Goal: Task Accomplishment & Management: Use online tool/utility

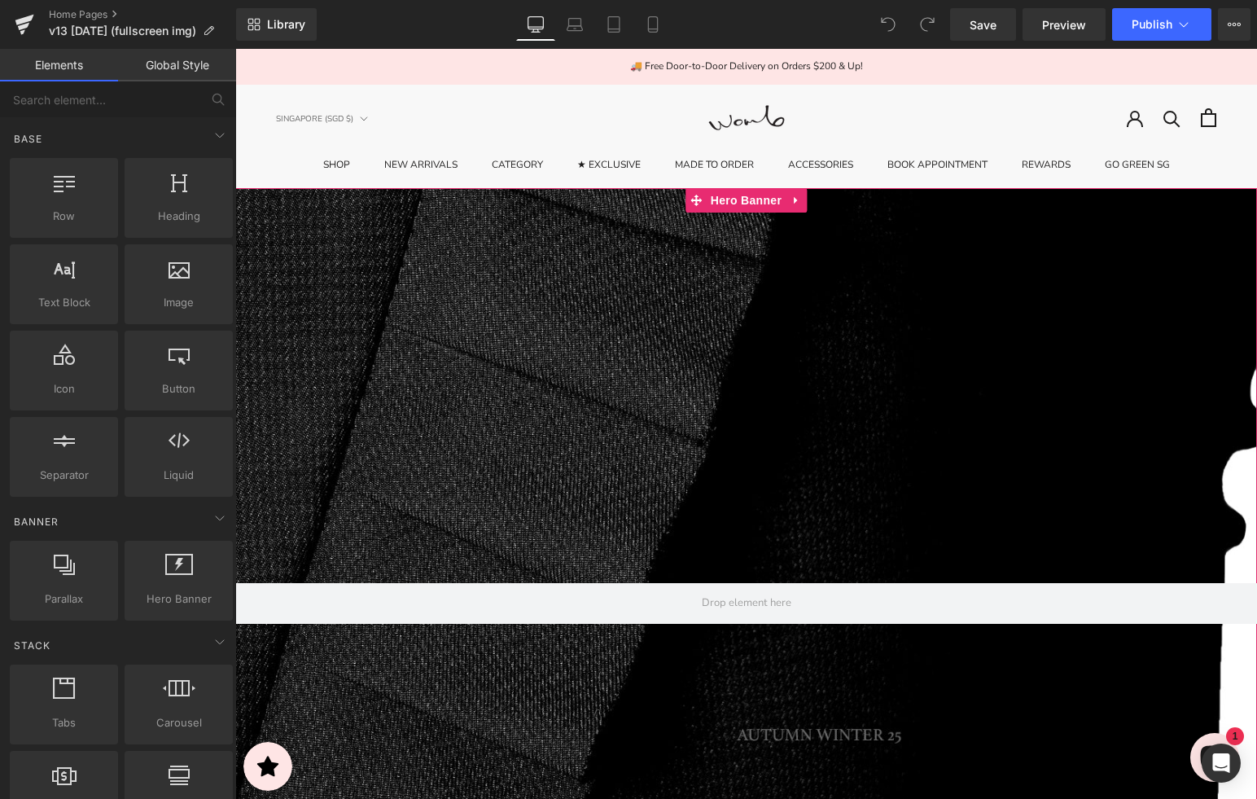
click at [603, 334] on div at bounding box center [746, 563] width 1022 height 750
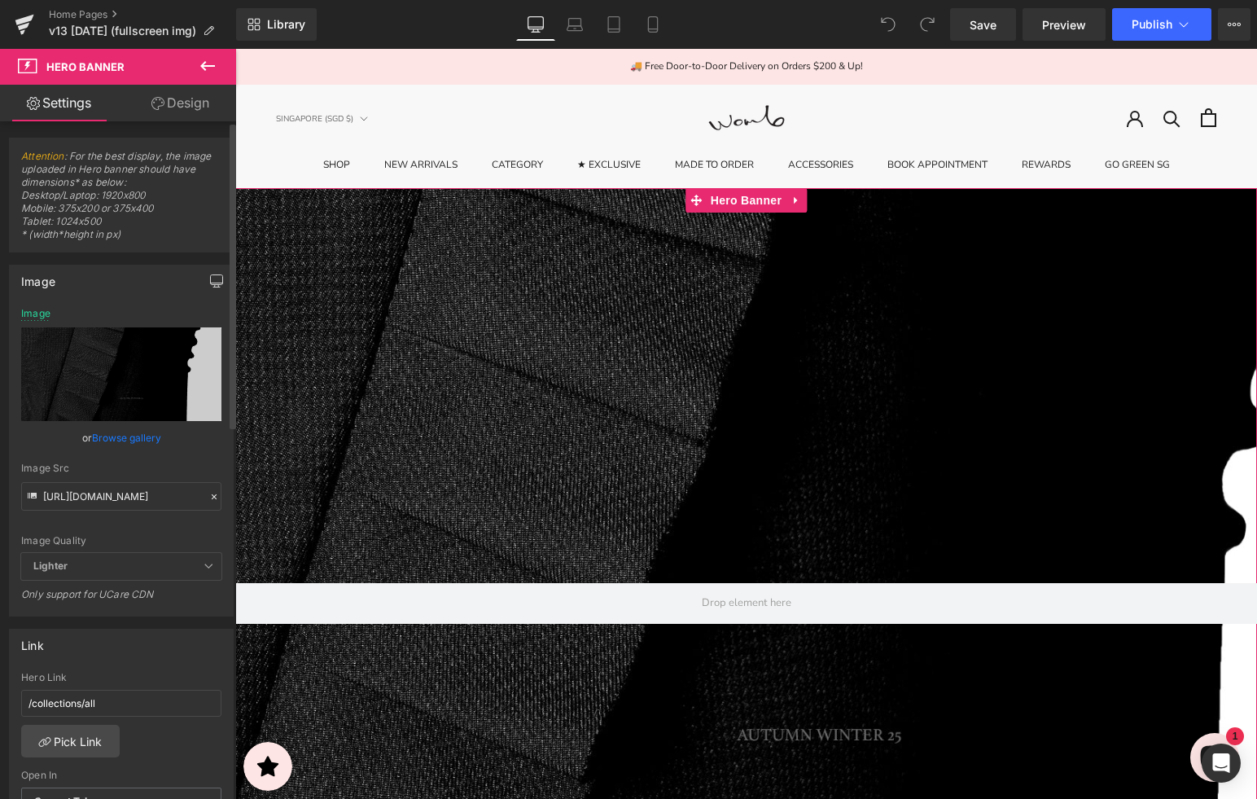
click at [209, 294] on button "button" at bounding box center [217, 280] width 26 height 31
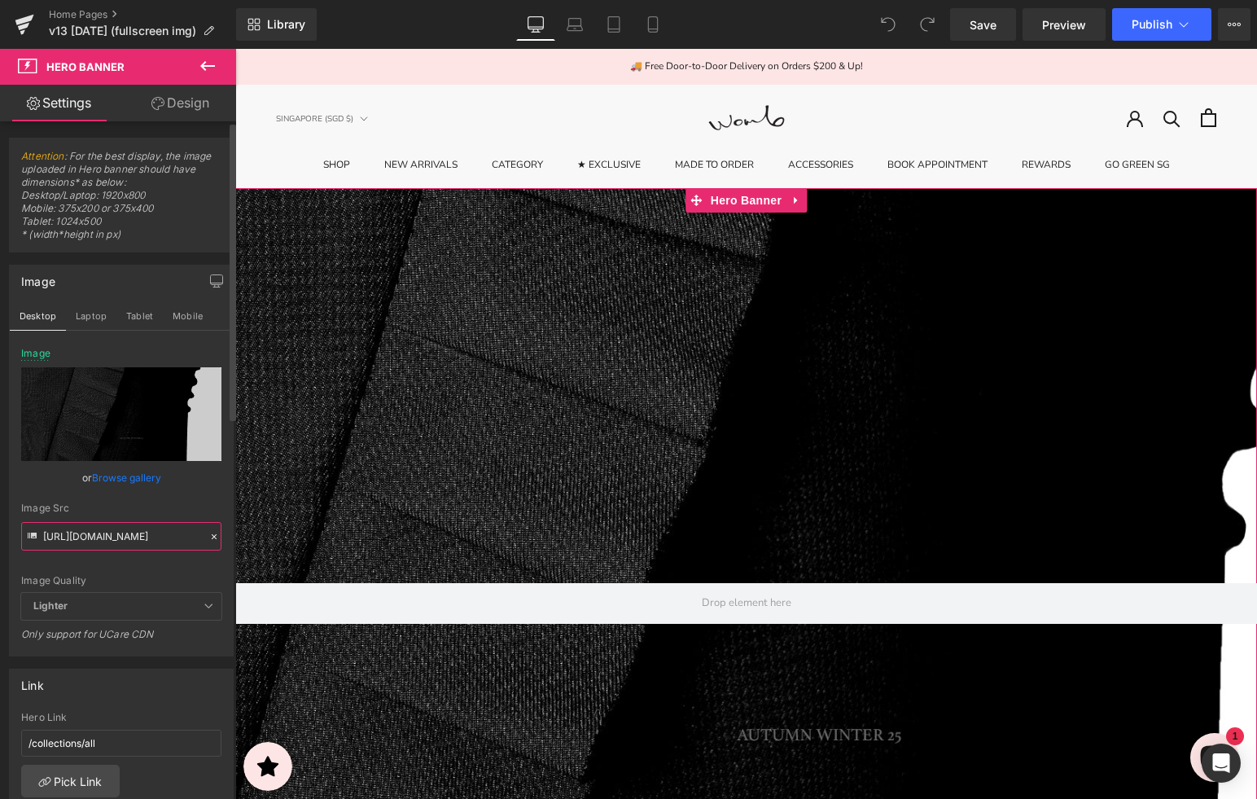
click at [151, 534] on input "https://cdn.shopify.com/s/files/1/2424/8577/files/16SEP-DESKTOP-1920X1000.jpg?v…" at bounding box center [121, 536] width 200 height 28
paste input "340875"
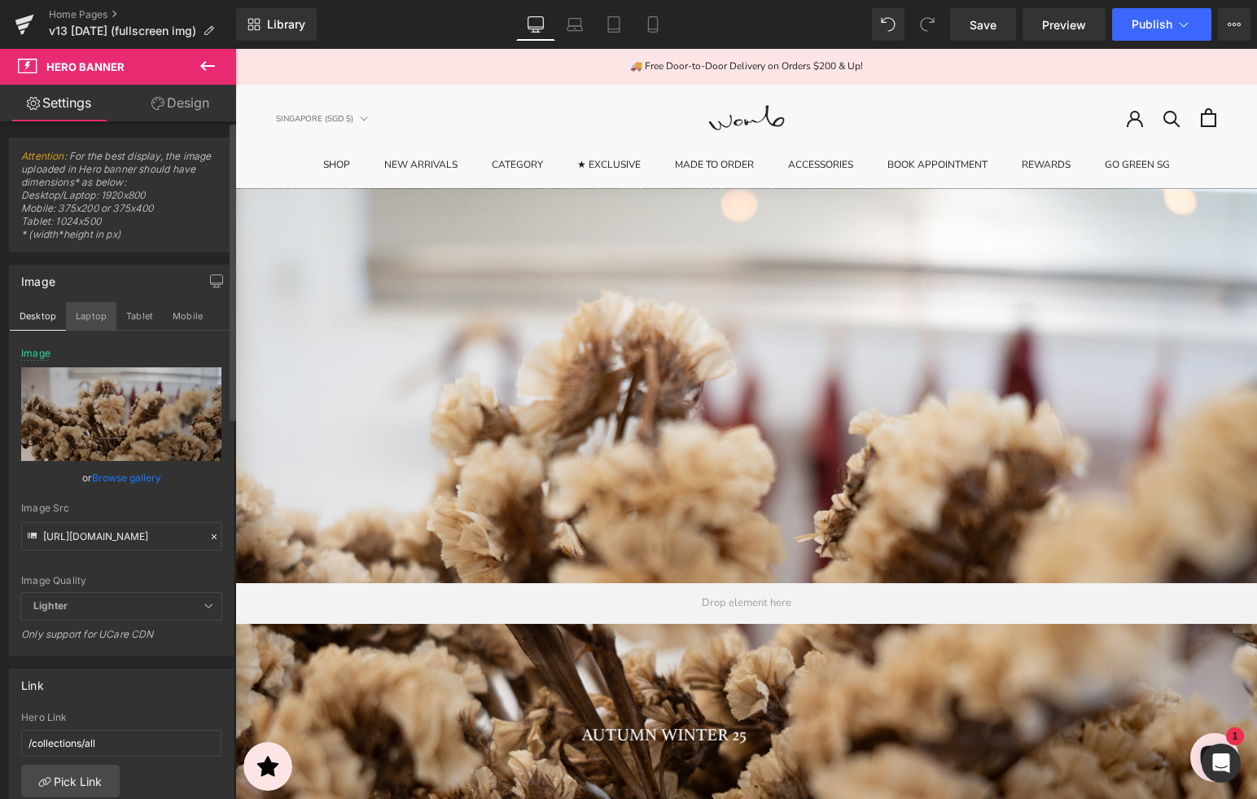
click at [82, 316] on button "Laptop" at bounding box center [91, 316] width 50 height 28
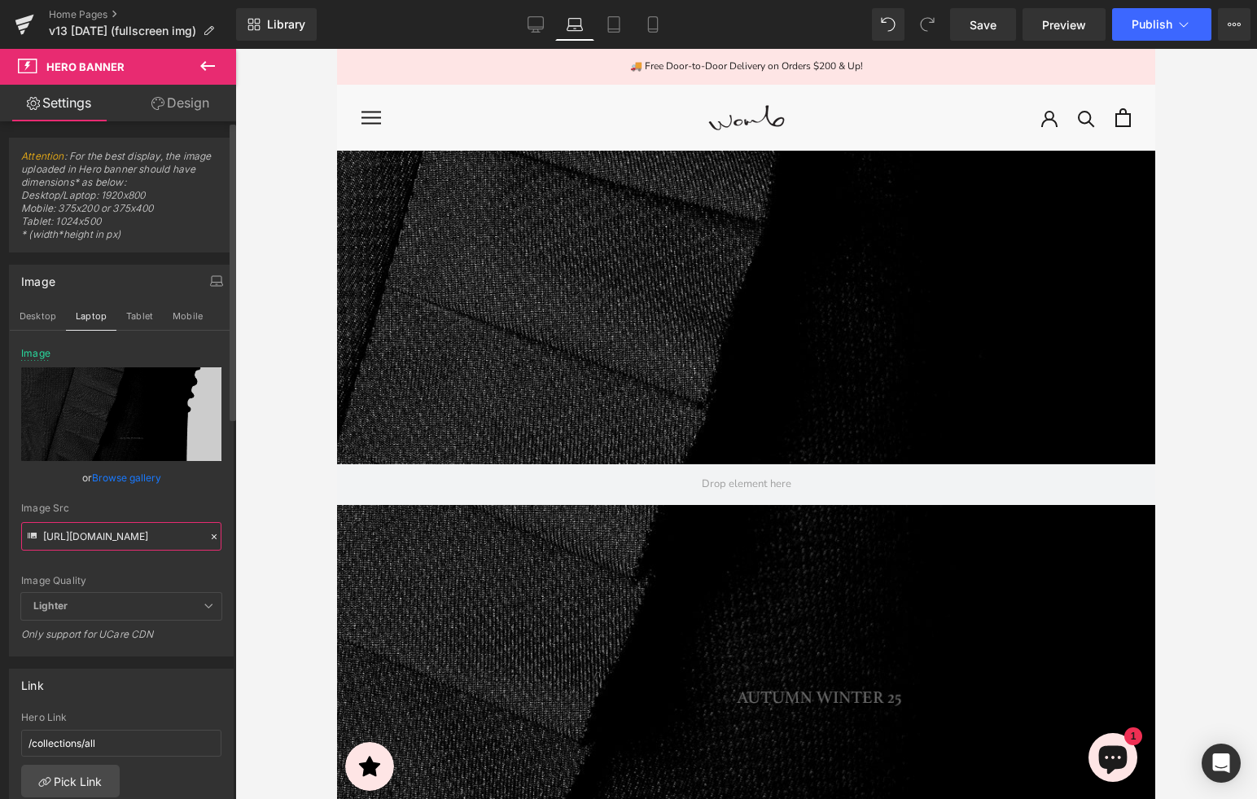
click at [103, 527] on input "[URL][DOMAIN_NAME]" at bounding box center [121, 536] width 200 height 28
paste input "340875"
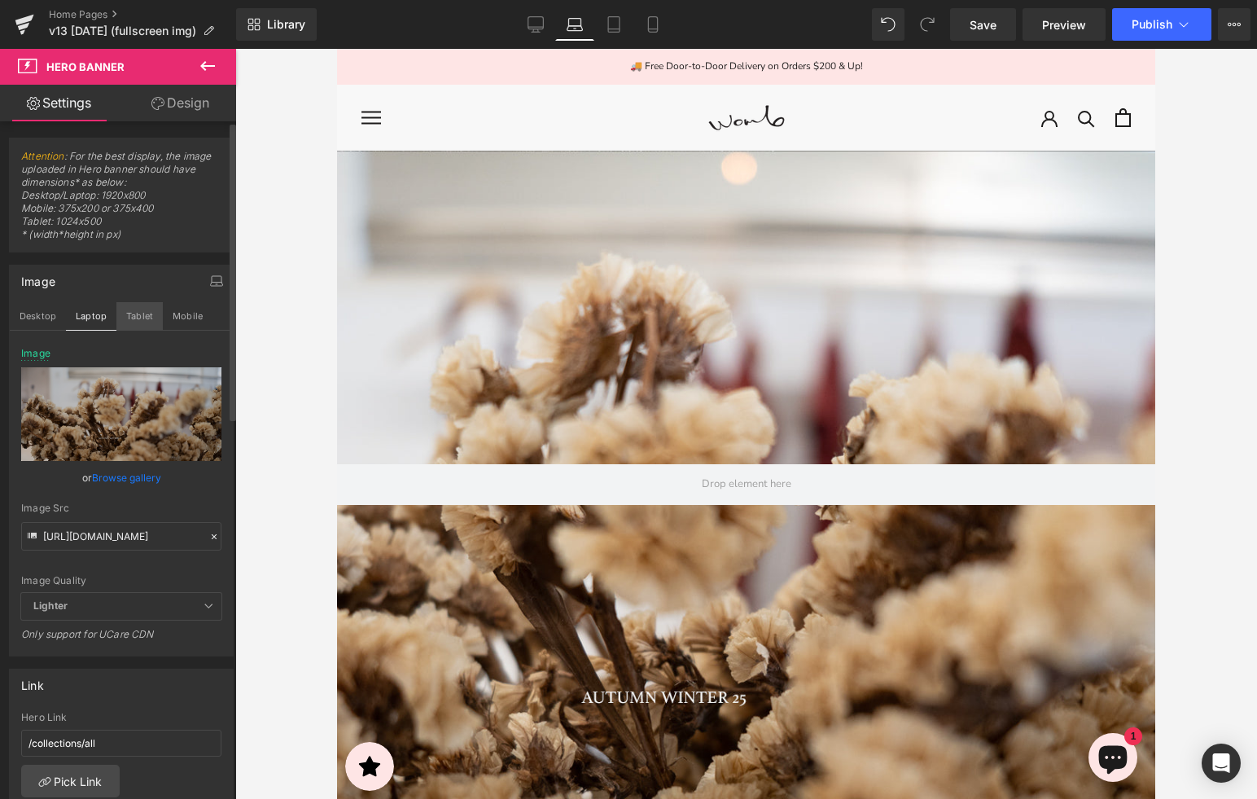
click at [138, 322] on button "Tablet" at bounding box center [139, 316] width 46 height 28
type input "[URL][DOMAIN_NAME]"
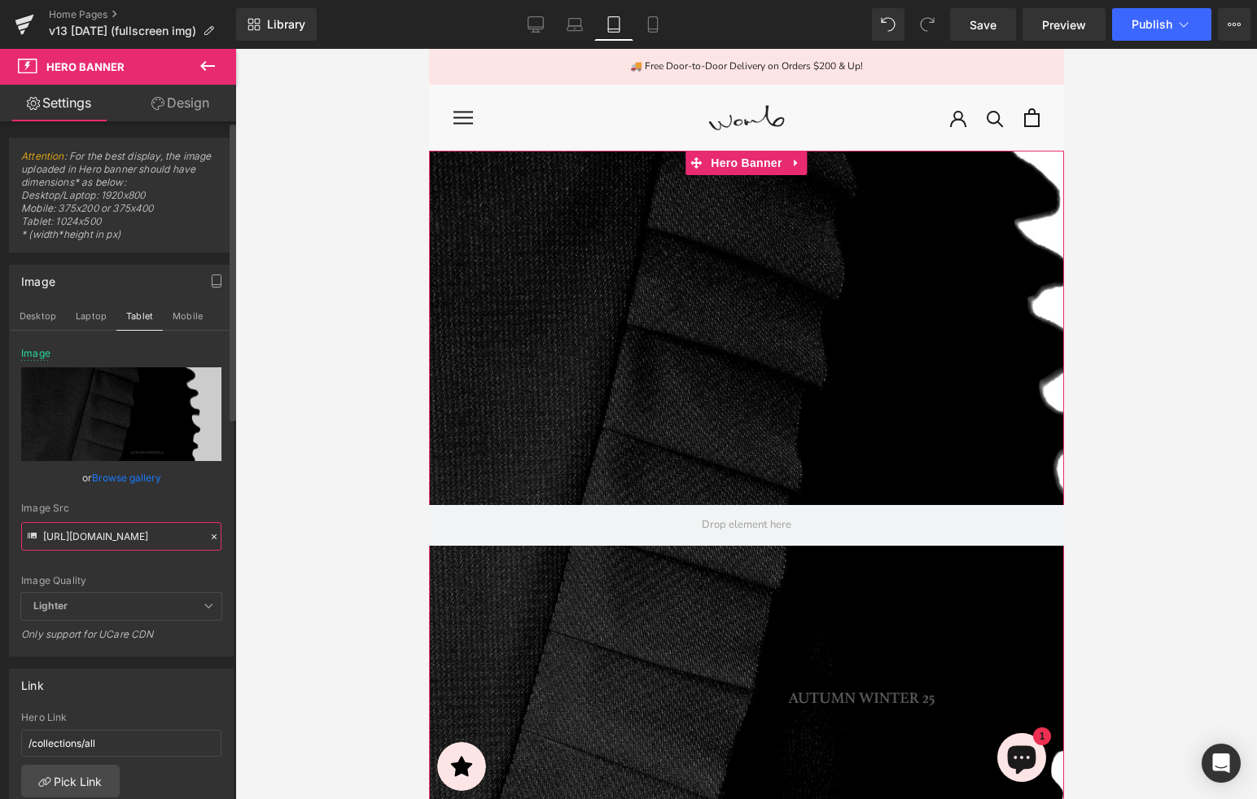
click at [112, 537] on input "[URL][DOMAIN_NAME]" at bounding box center [121, 536] width 200 height 28
paste input "340878"
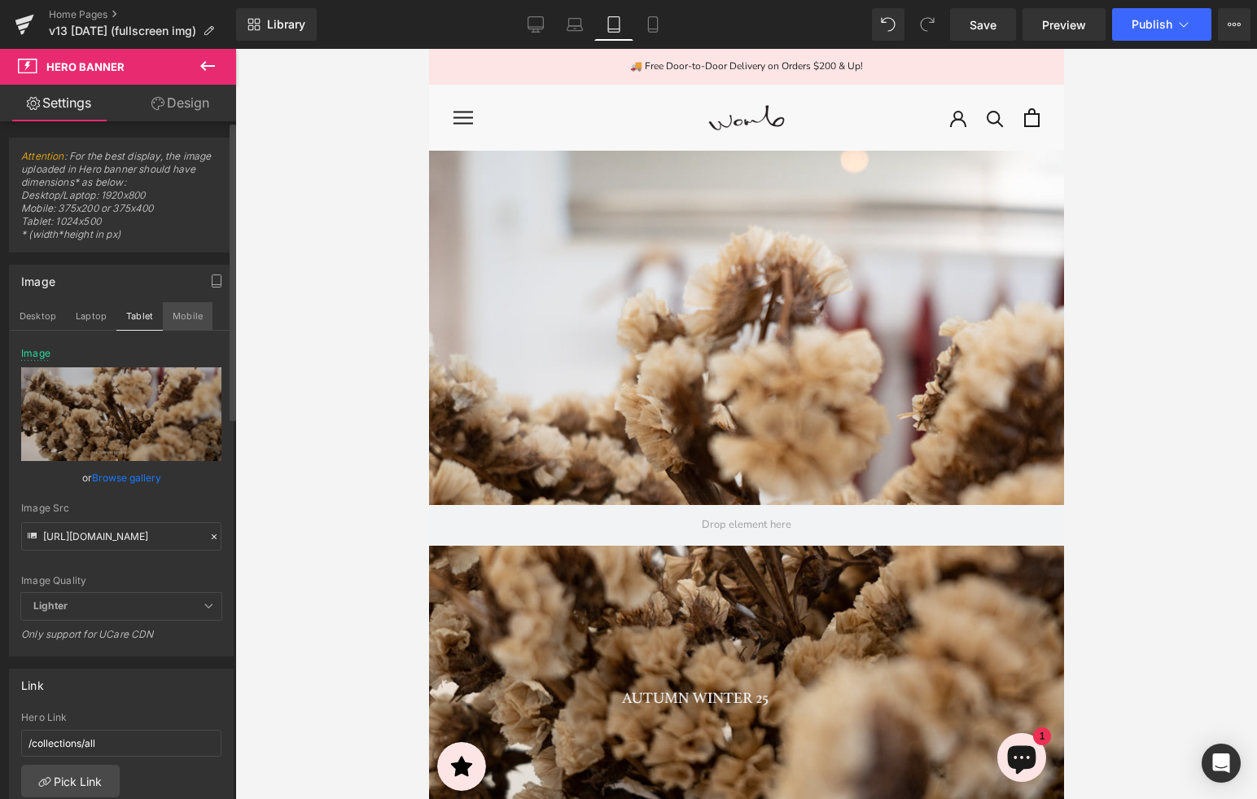
click at [193, 311] on button "Mobile" at bounding box center [188, 316] width 50 height 28
type input "[URL][DOMAIN_NAME][PHONE_NUMBER]"
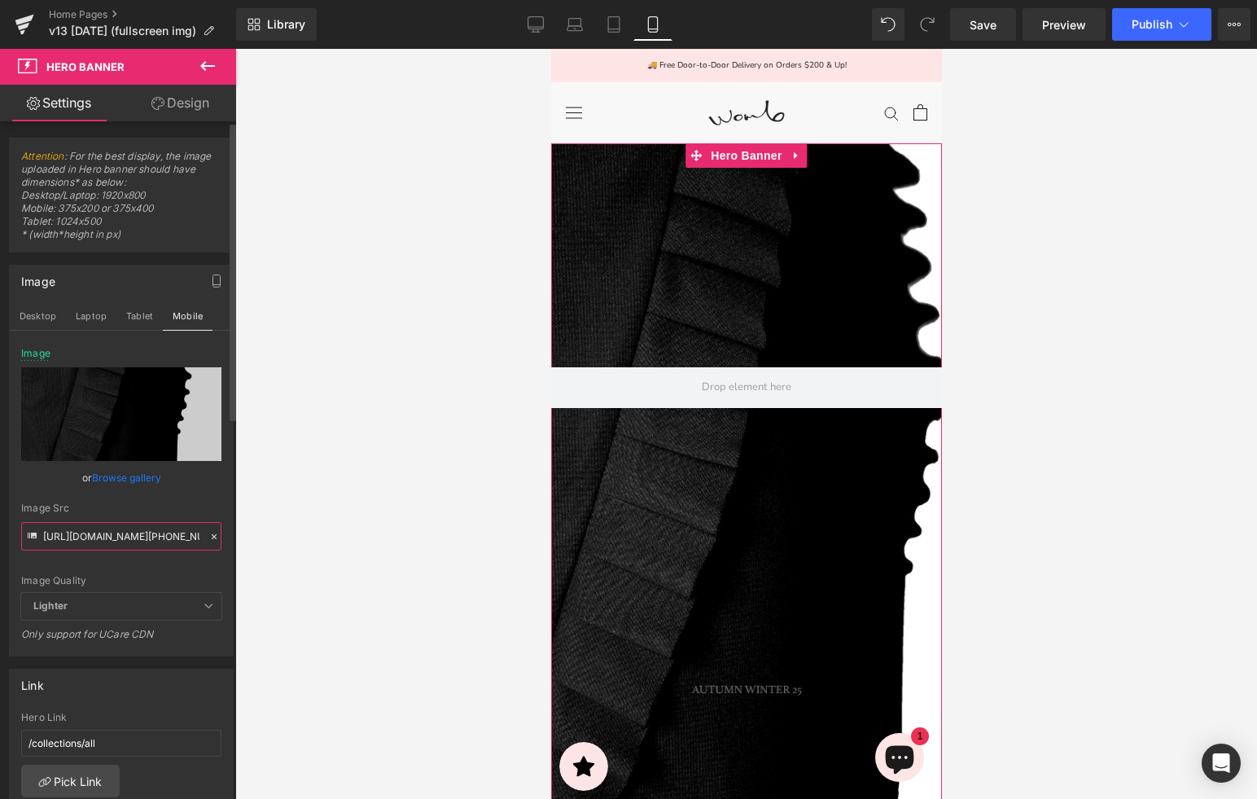
click at [176, 541] on input "[URL][DOMAIN_NAME][PHONE_NUMBER]" at bounding box center [121, 536] width 200 height 28
paste input "340883"
type input "[URL][DOMAIN_NAME][PHONE_NUMBER]"
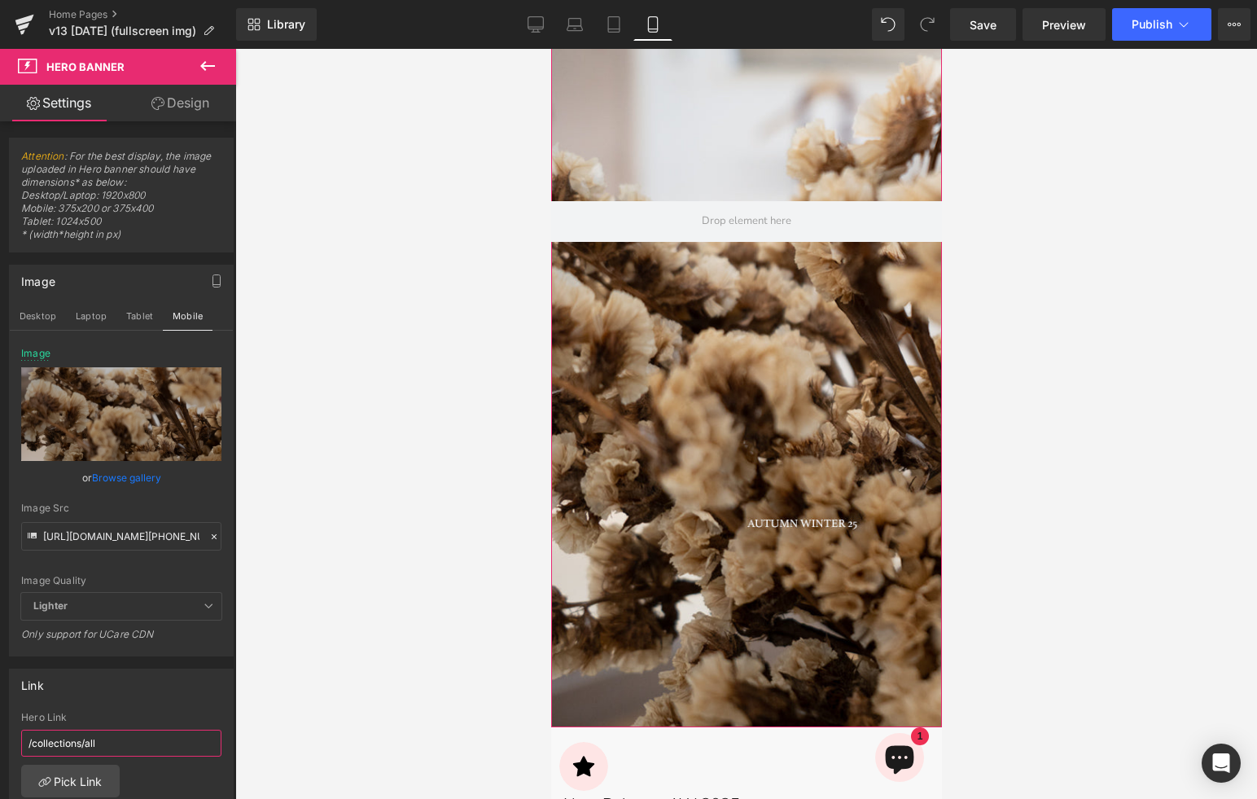
scroll to position [168, 0]
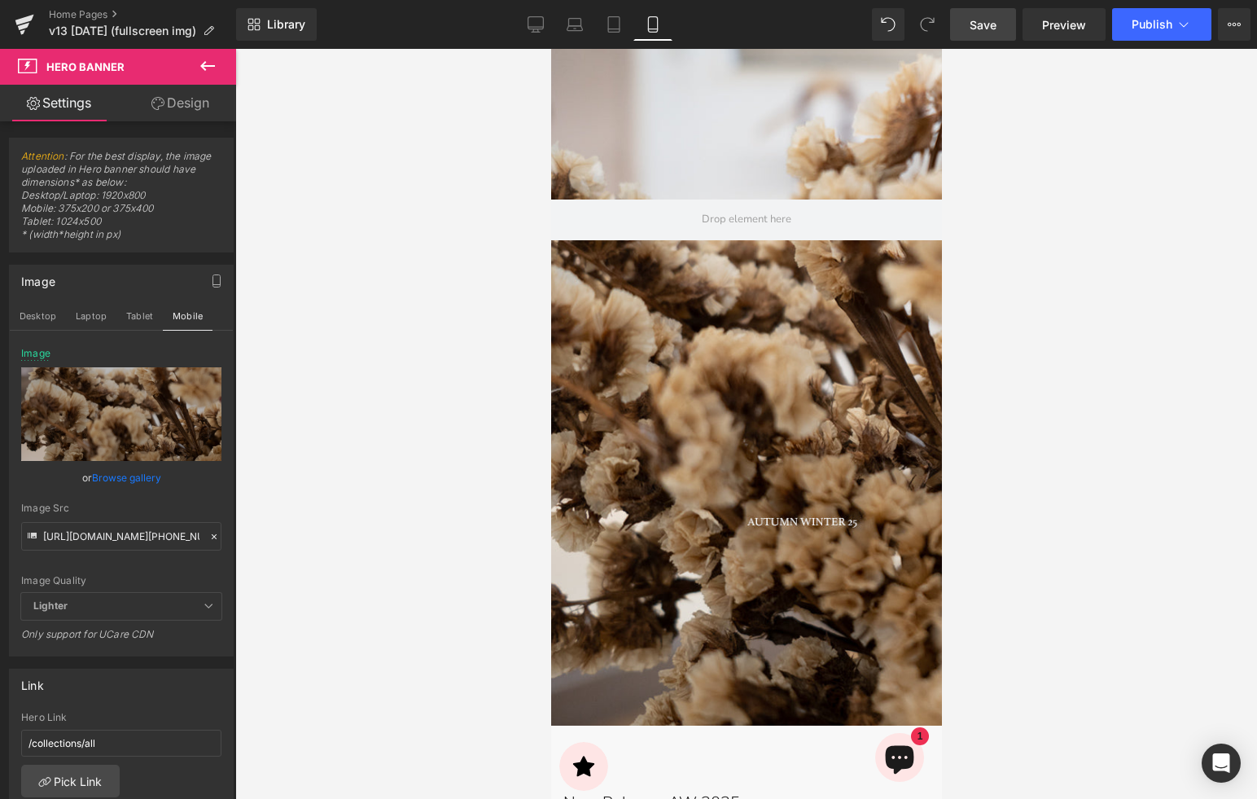
click at [990, 29] on span "Save" at bounding box center [983, 24] width 27 height 17
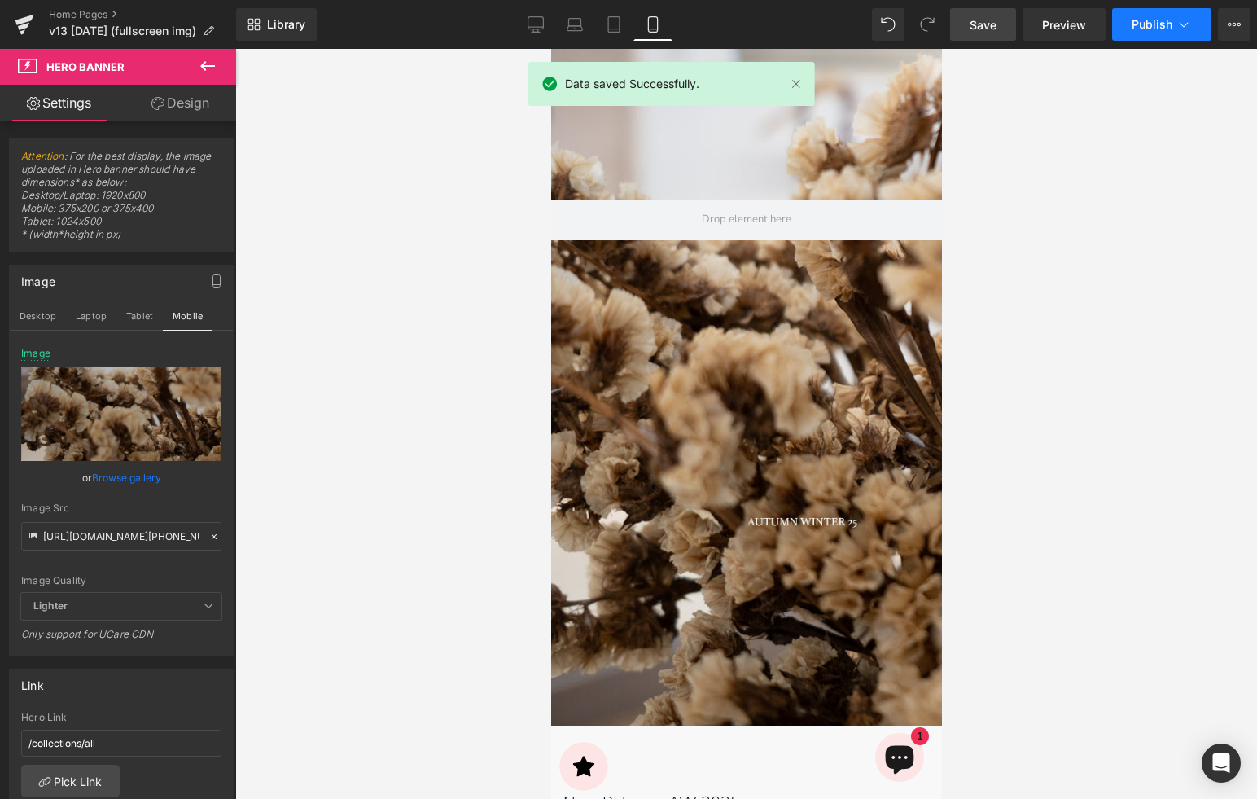
click at [1178, 20] on icon at bounding box center [1184, 24] width 16 height 16
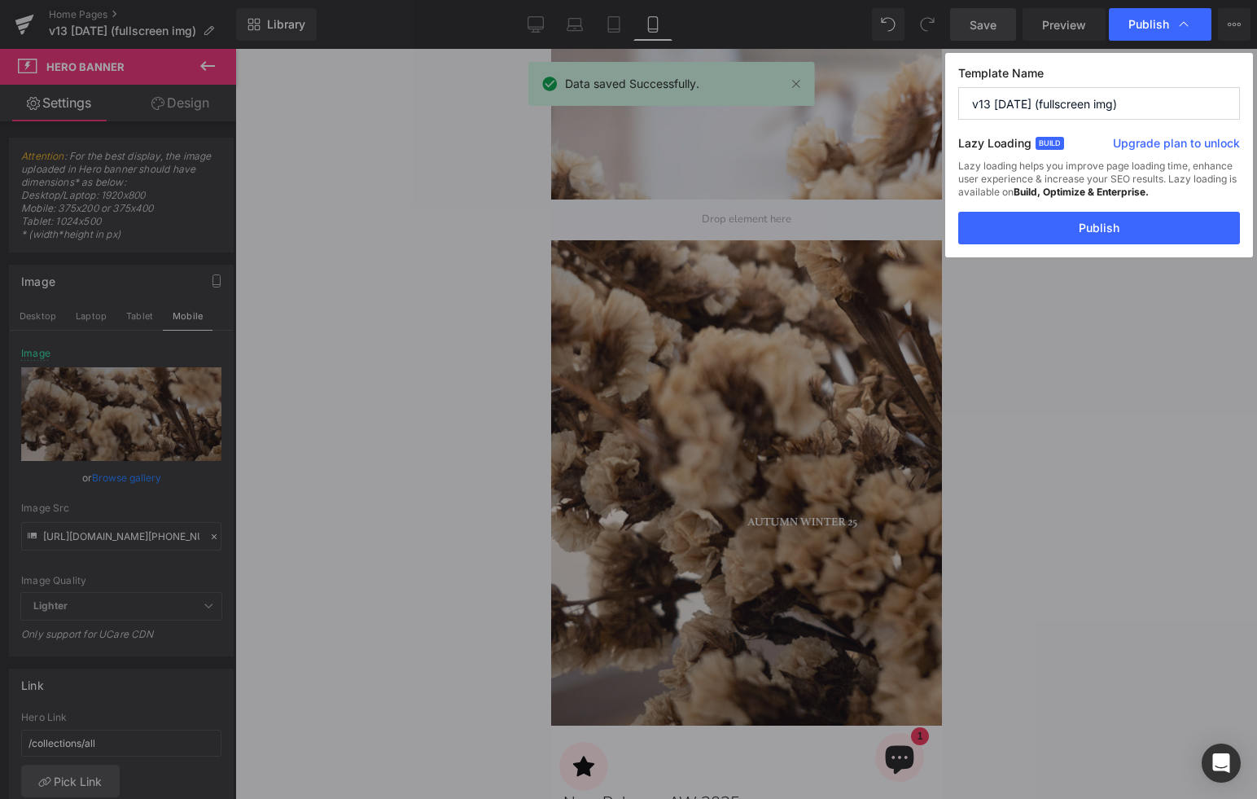
click at [1111, 234] on button "Publish" at bounding box center [1099, 228] width 282 height 33
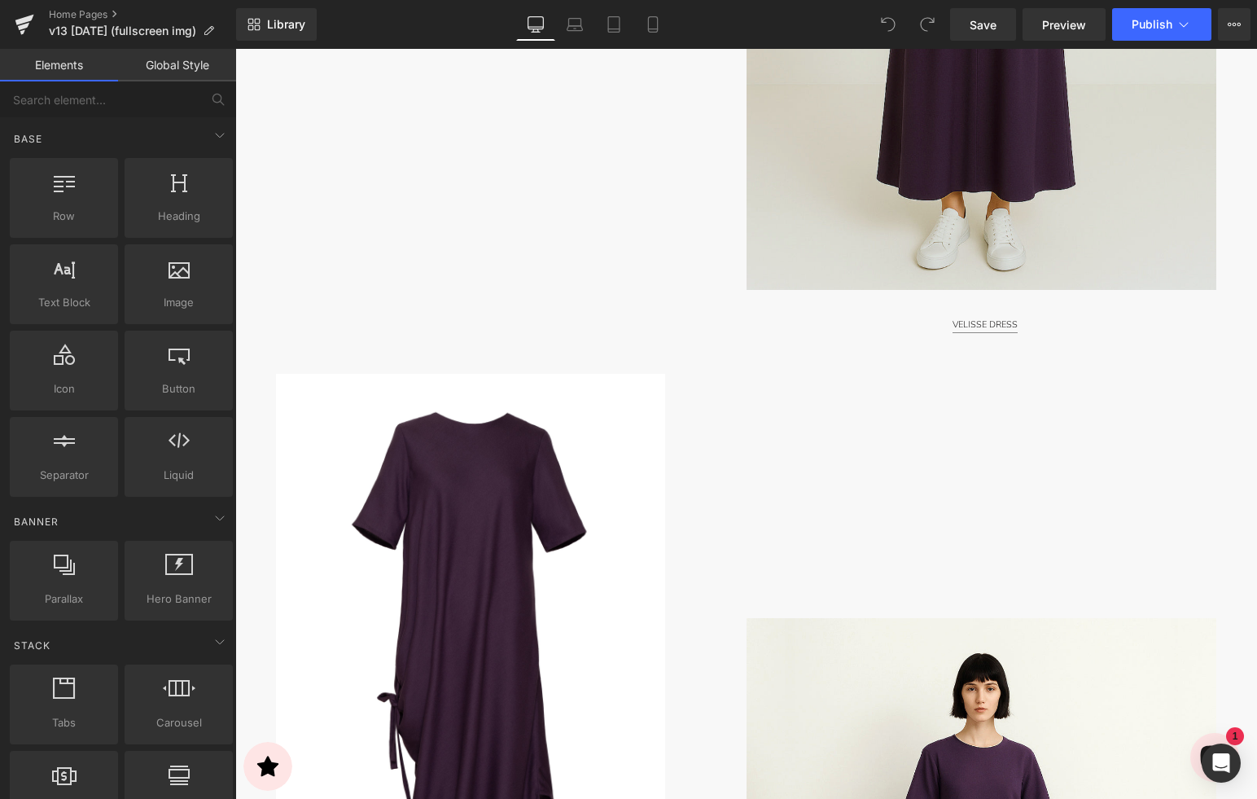
scroll to position [605, 0]
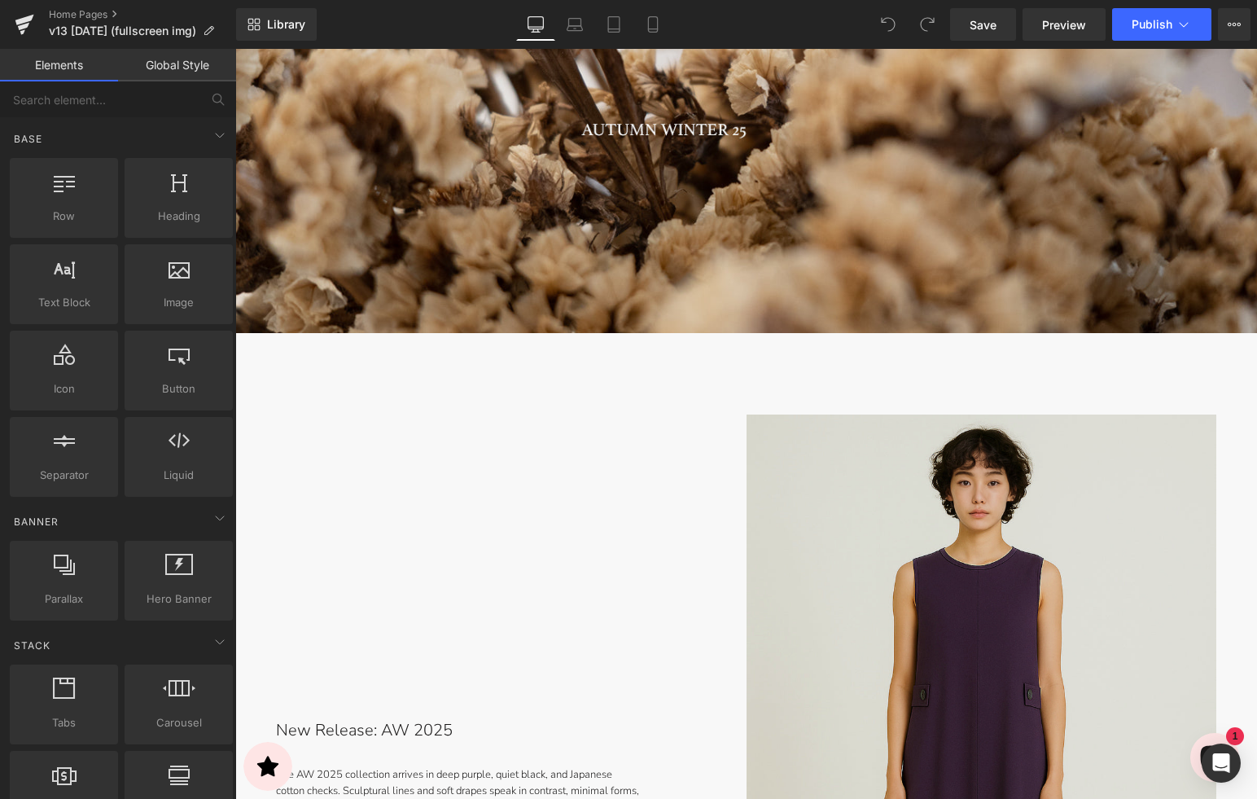
click at [1002, 459] on img at bounding box center [982, 766] width 471 height 705
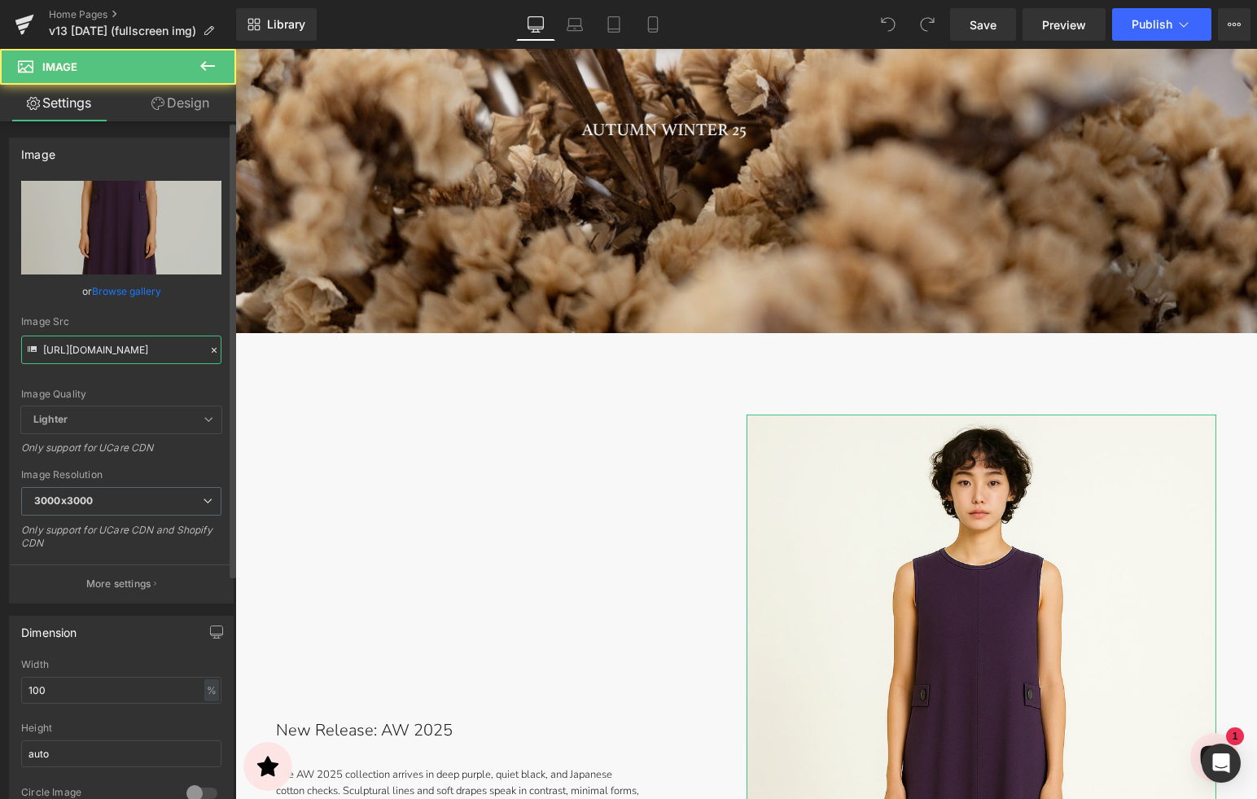
click at [118, 351] on input "https://cdn.shopify.com/s/files/1/2424/8577/files/DSC09728M-4x5_1080x1350_EMAIL…" at bounding box center [121, 349] width 200 height 28
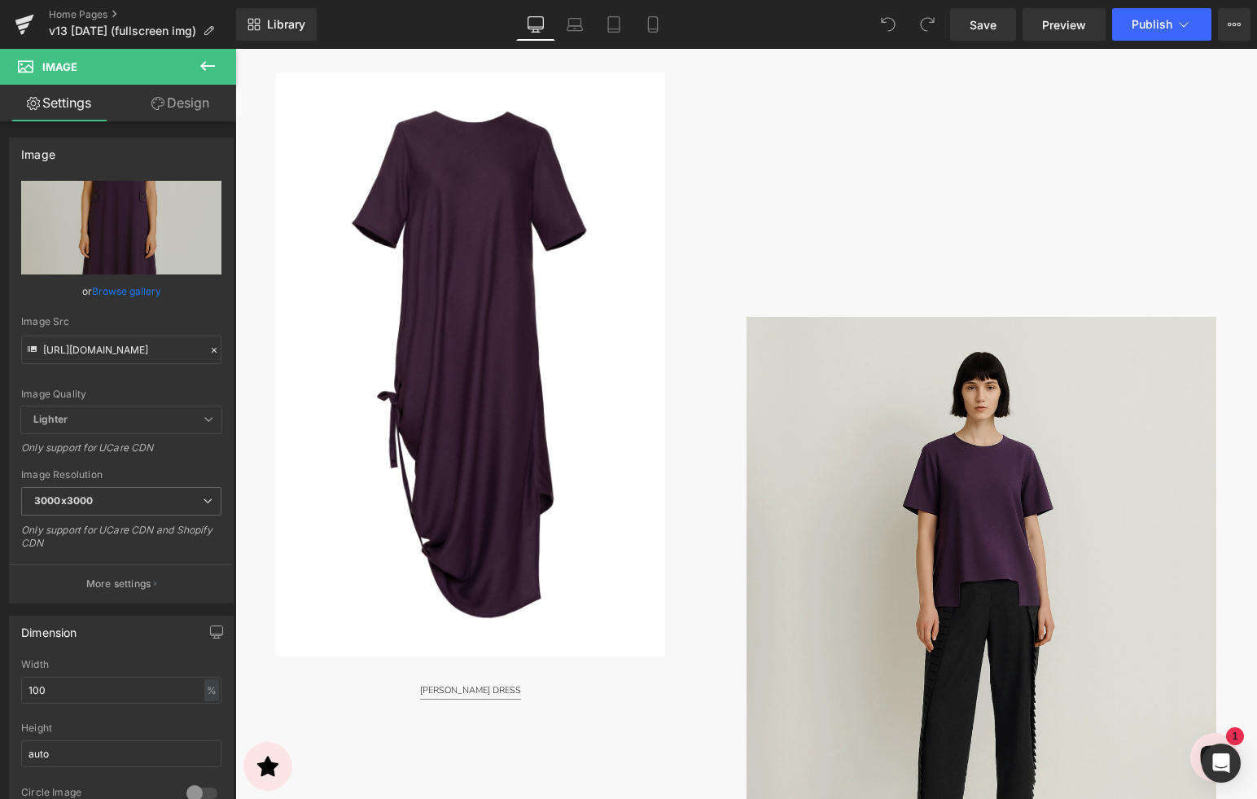
click at [844, 536] on img at bounding box center [982, 611] width 471 height 588
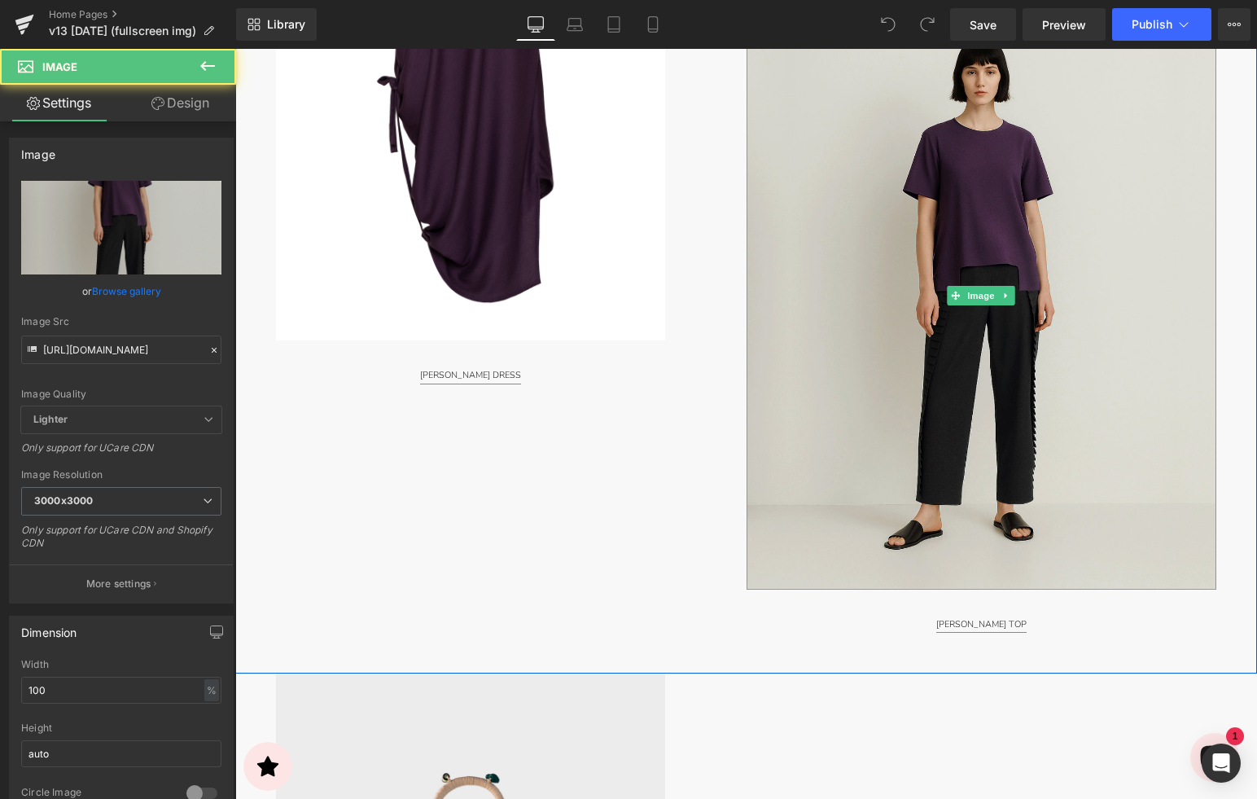
scroll to position [2071, 0]
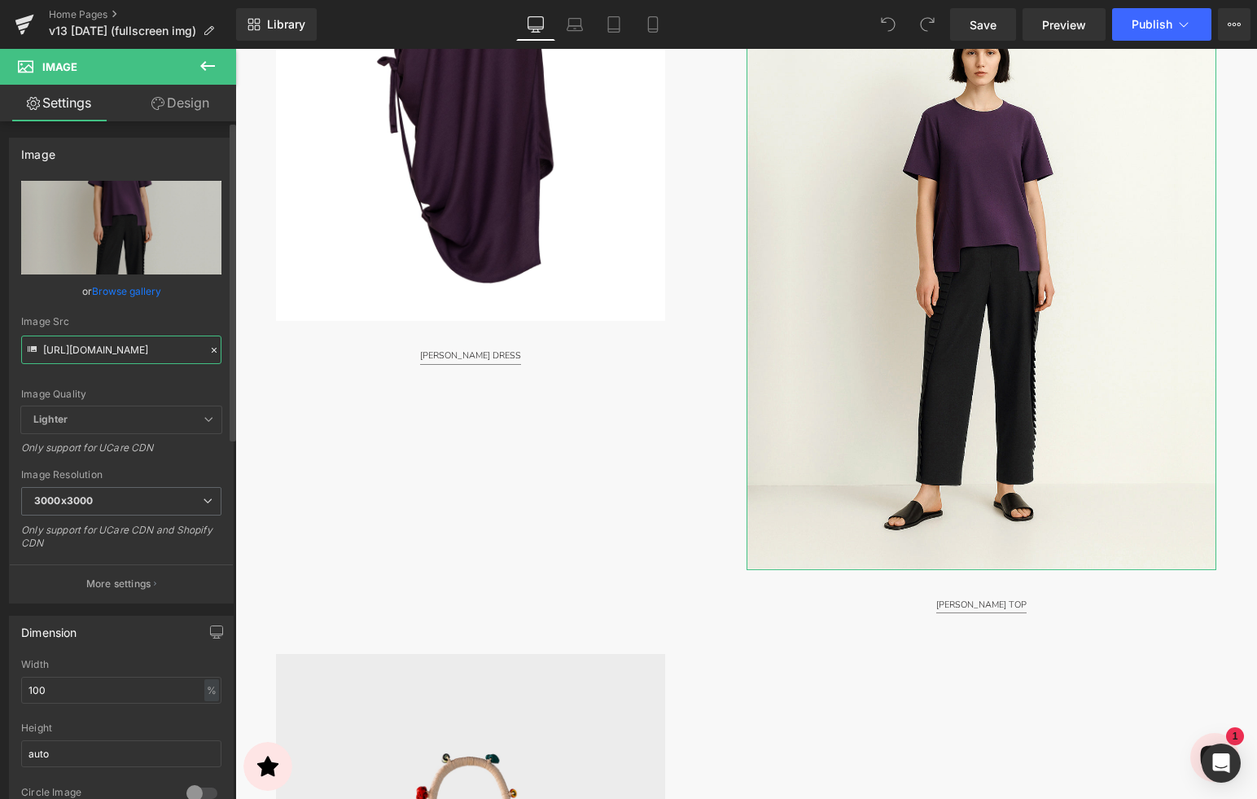
click at [103, 345] on input "https://cdn.shopify.com/s/files/1/2424/8577/files/9771M-4x5_1080x1350_EMAIL_300…" at bounding box center [121, 349] width 200 height 28
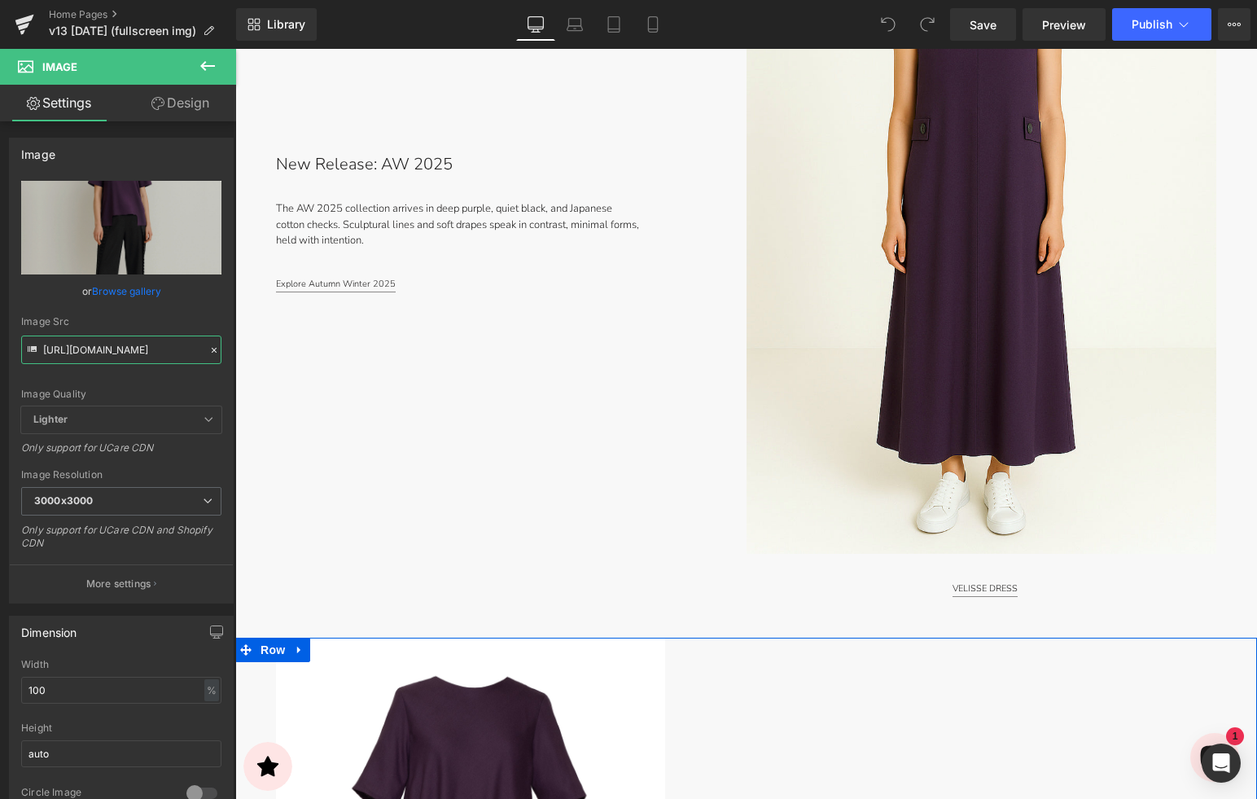
scroll to position [1045, 0]
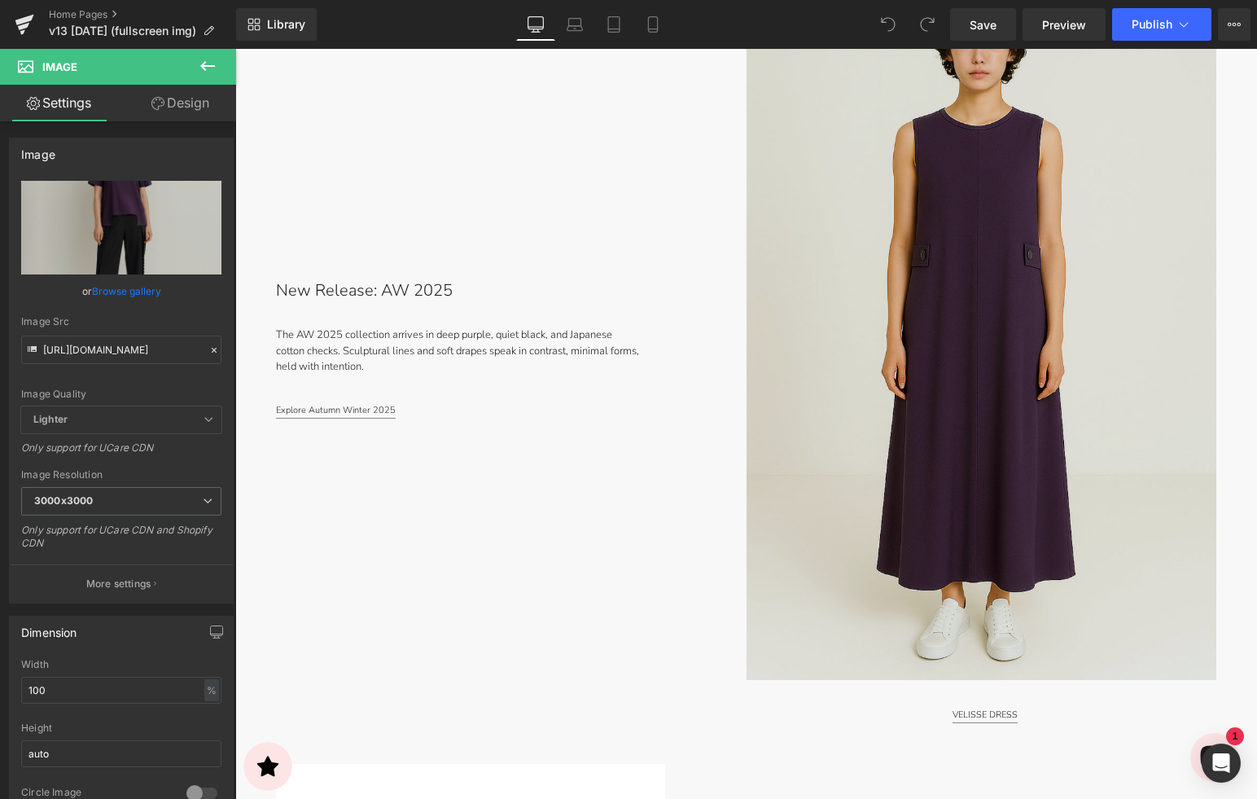
click at [890, 519] on img at bounding box center [982, 327] width 471 height 705
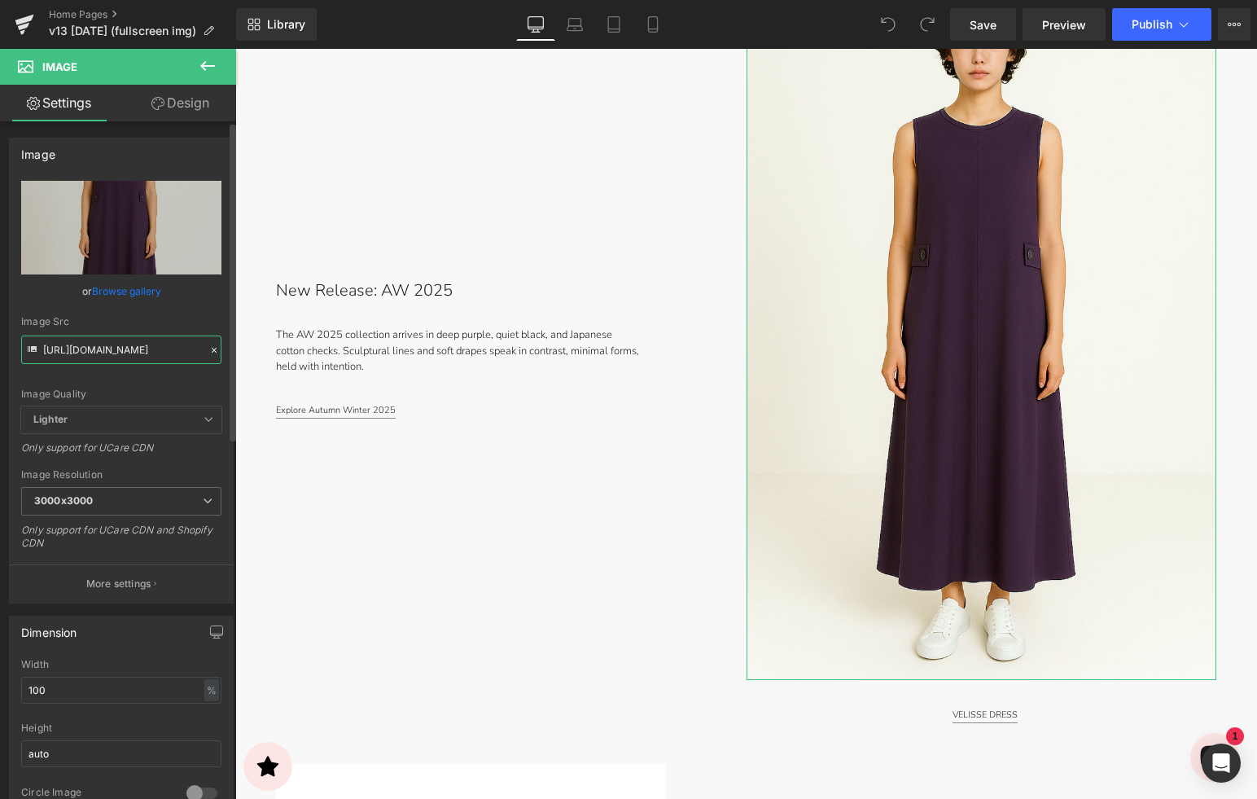
click at [156, 353] on input "https://cdn.shopify.com/s/files/1/2424/8577/files/DSC09728M-4x5_1080x1350_EMAIL…" at bounding box center [121, 349] width 200 height 28
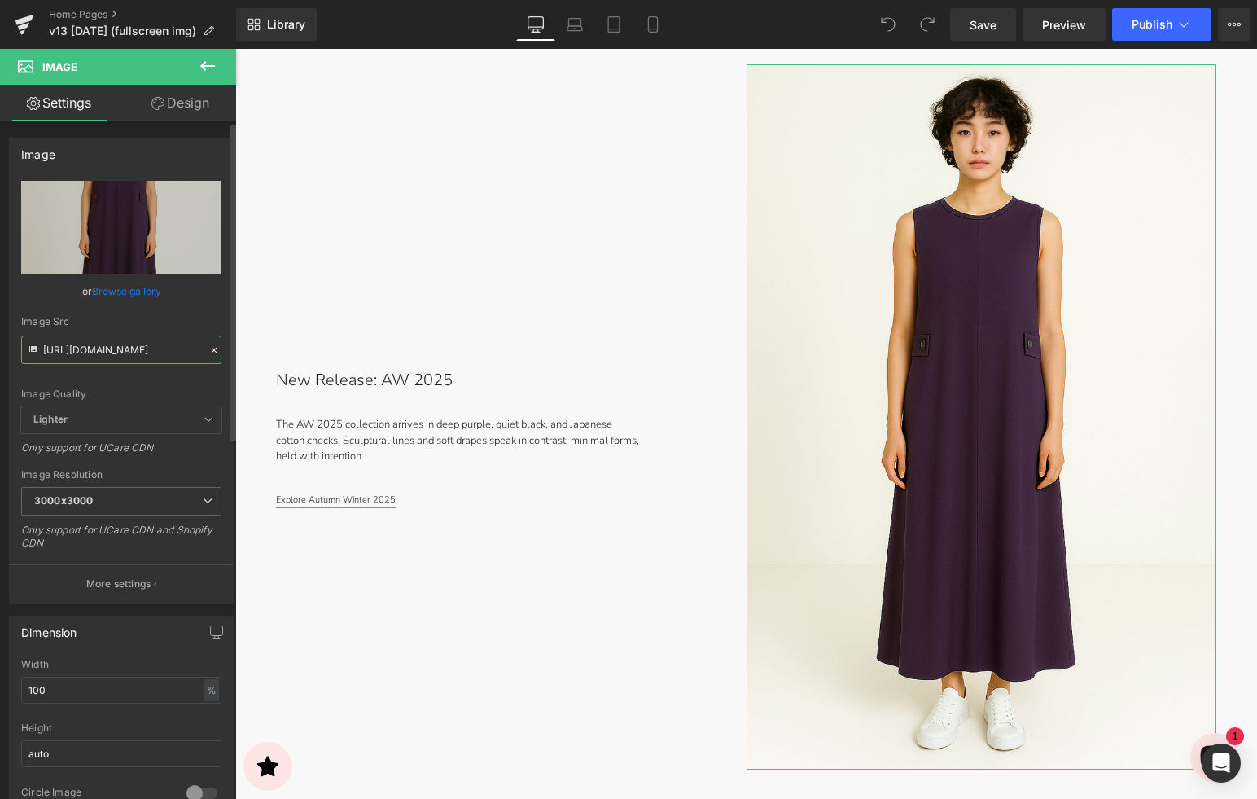
scroll to position [0, 1]
click at [172, 354] on input "https://cdn.shopify.com/s/files/1/2424/8577/files/DSC09728M-4x5_1080x1350_EMAIL…" at bounding box center [121, 349] width 200 height 28
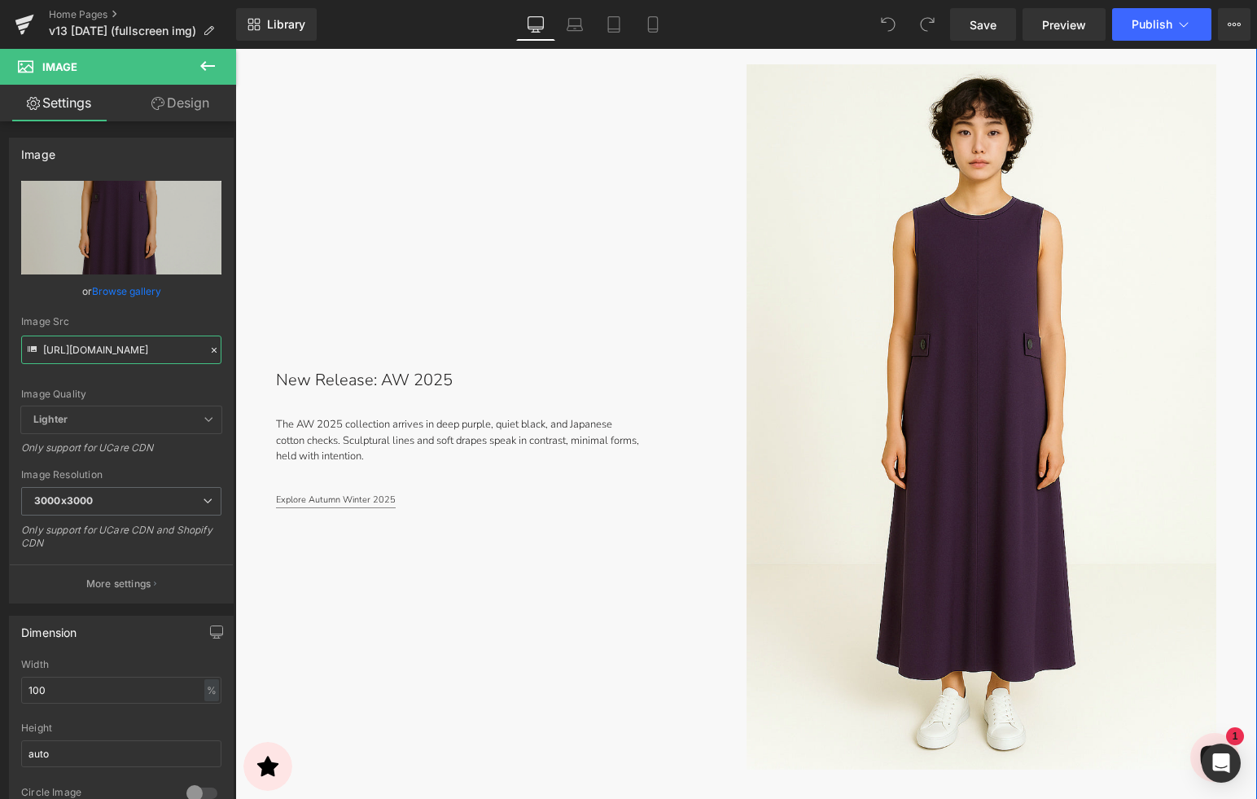
drag, startPoint x: 401, startPoint y: 400, endPoint x: 299, endPoint y: 355, distance: 111.9
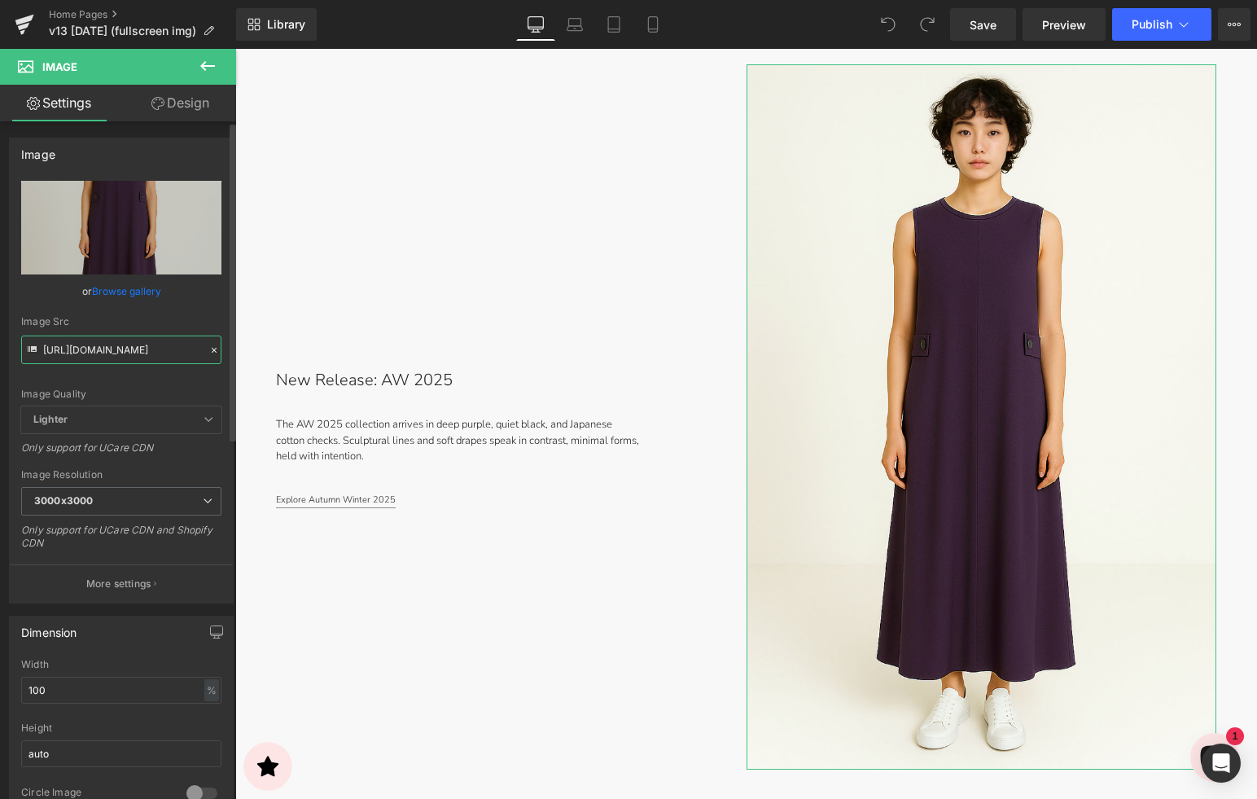
drag, startPoint x: 151, startPoint y: 352, endPoint x: 136, endPoint y: 349, distance: 15.8
click at [143, 350] on input "https://cdn.shopify.com/s/files/1/2424/8577/files/DSC09728M-4x5_1080x1350_EMAIL…" at bounding box center [121, 349] width 200 height 28
drag, startPoint x: 107, startPoint y: 347, endPoint x: 171, endPoint y: 359, distance: 64.7
click at [171, 359] on input "https://cdn.shopify.com/s/files/1/2424/8577/files/DSC09728M-4x5_1080x1350_EMAIL…" at bounding box center [121, 349] width 200 height 28
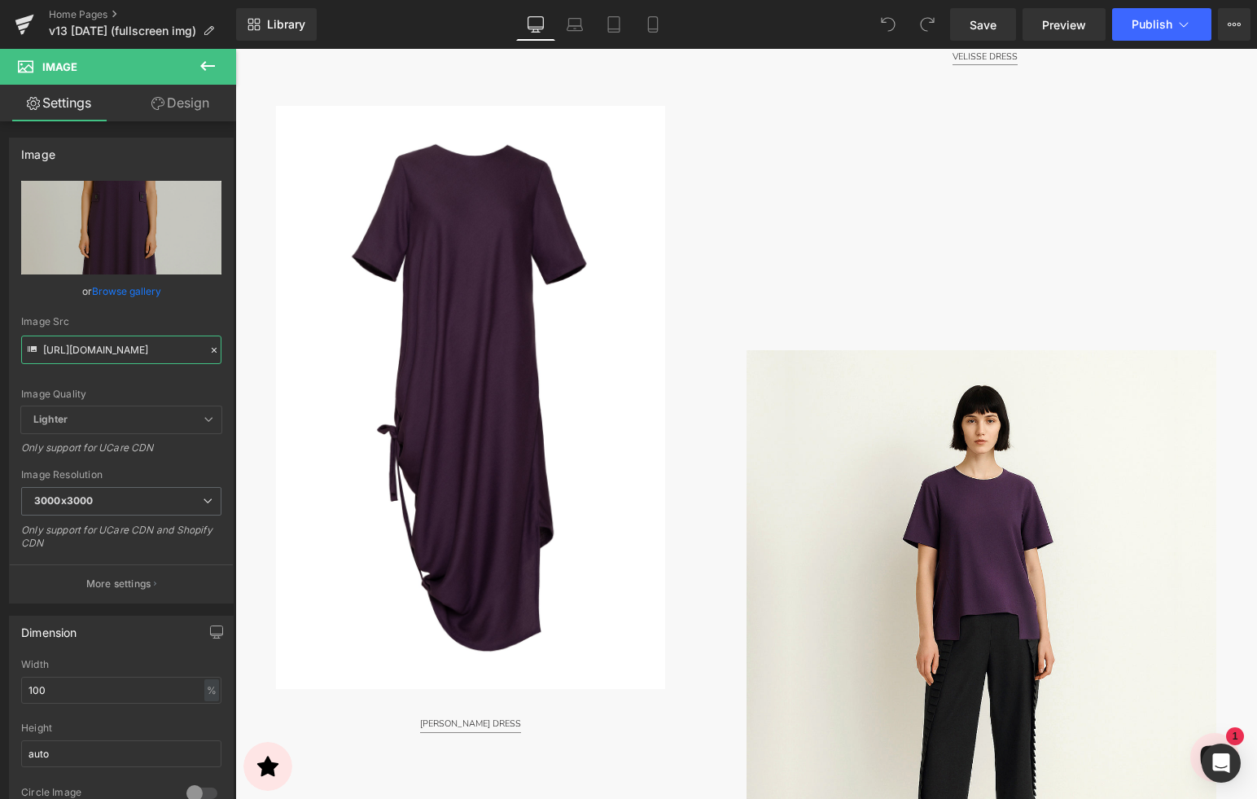
scroll to position [1705, 0]
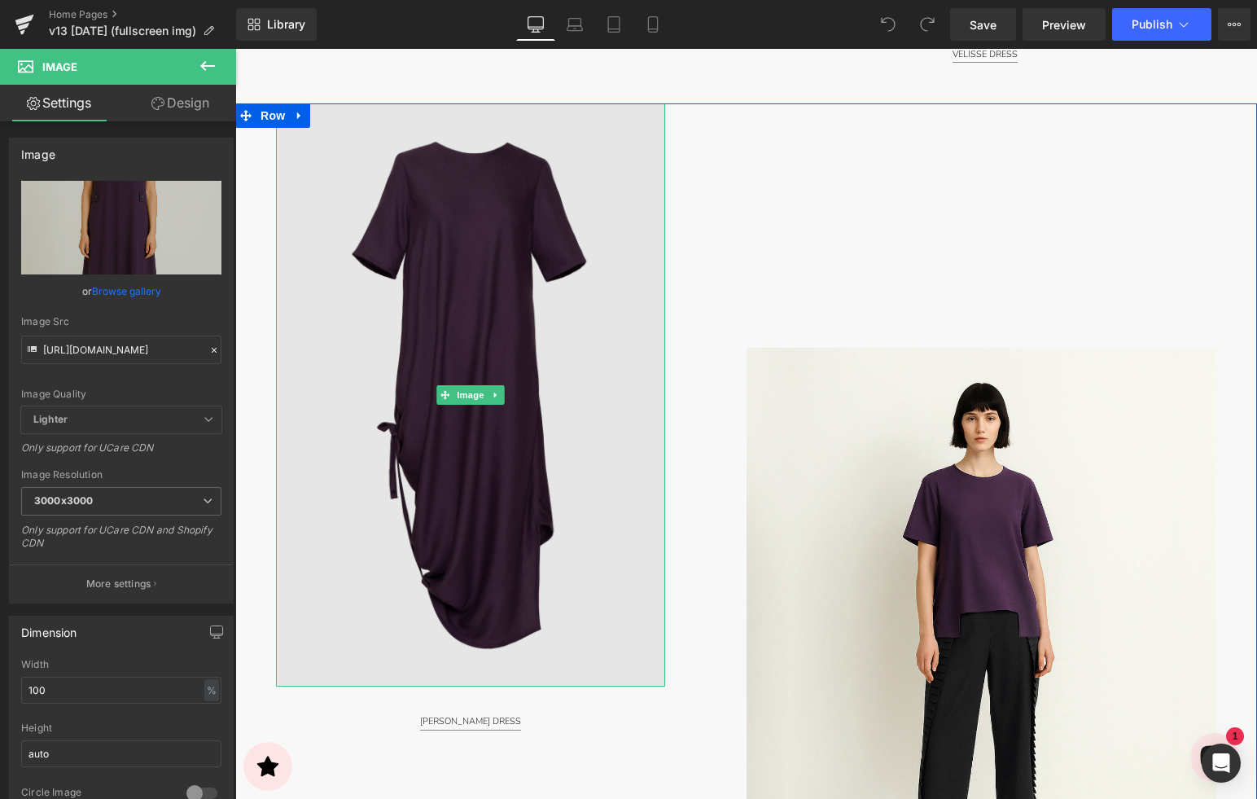
click at [509, 230] on img at bounding box center [470, 394] width 389 height 583
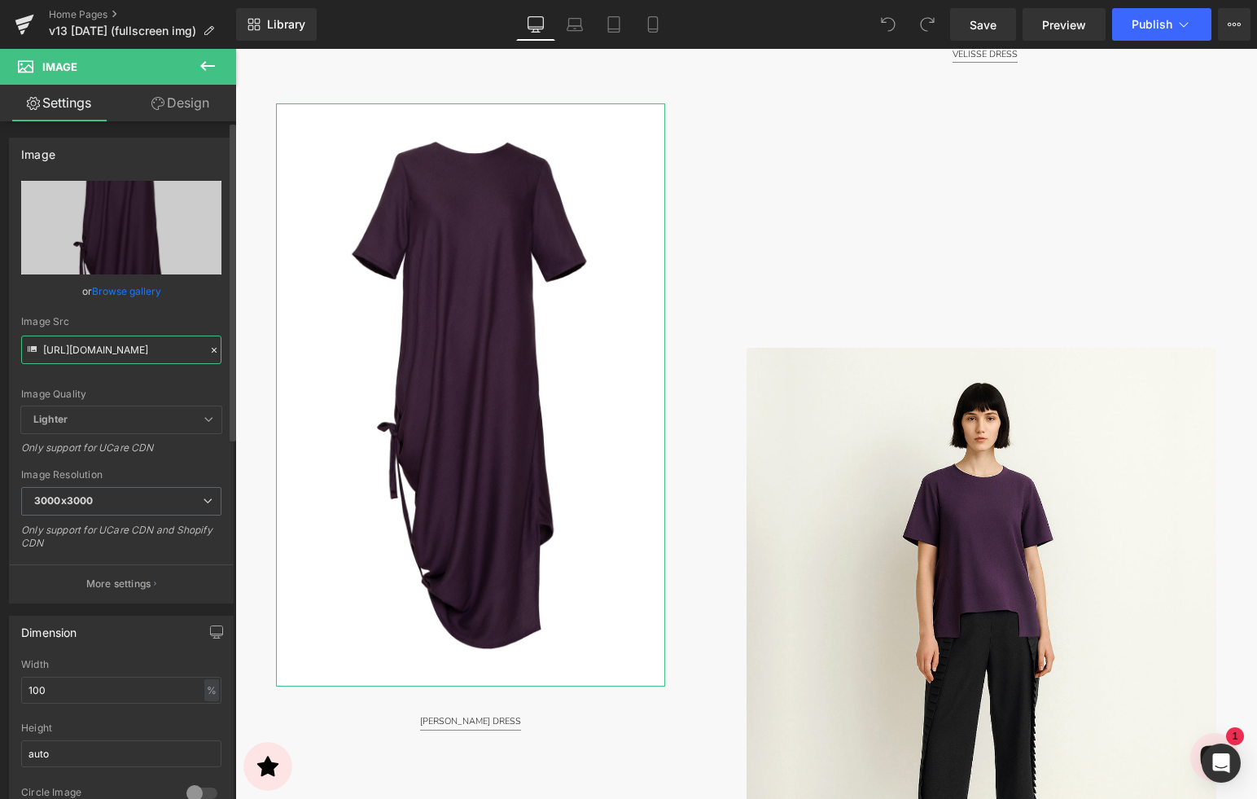
click at [145, 349] on input "https://cdn.shopify.com/s/files/1/2424/8577/files/DSC09741-Edit-2X3_2400x3600_S…" at bounding box center [121, 349] width 200 height 28
drag, startPoint x: 131, startPoint y: 348, endPoint x: 155, endPoint y: 357, distance: 25.6
click at [155, 358] on input "https://cdn.shopify.com/s/files/1/2424/8577/files/DSC09741-Edit-2X3_2400x3600_S…" at bounding box center [121, 349] width 200 height 28
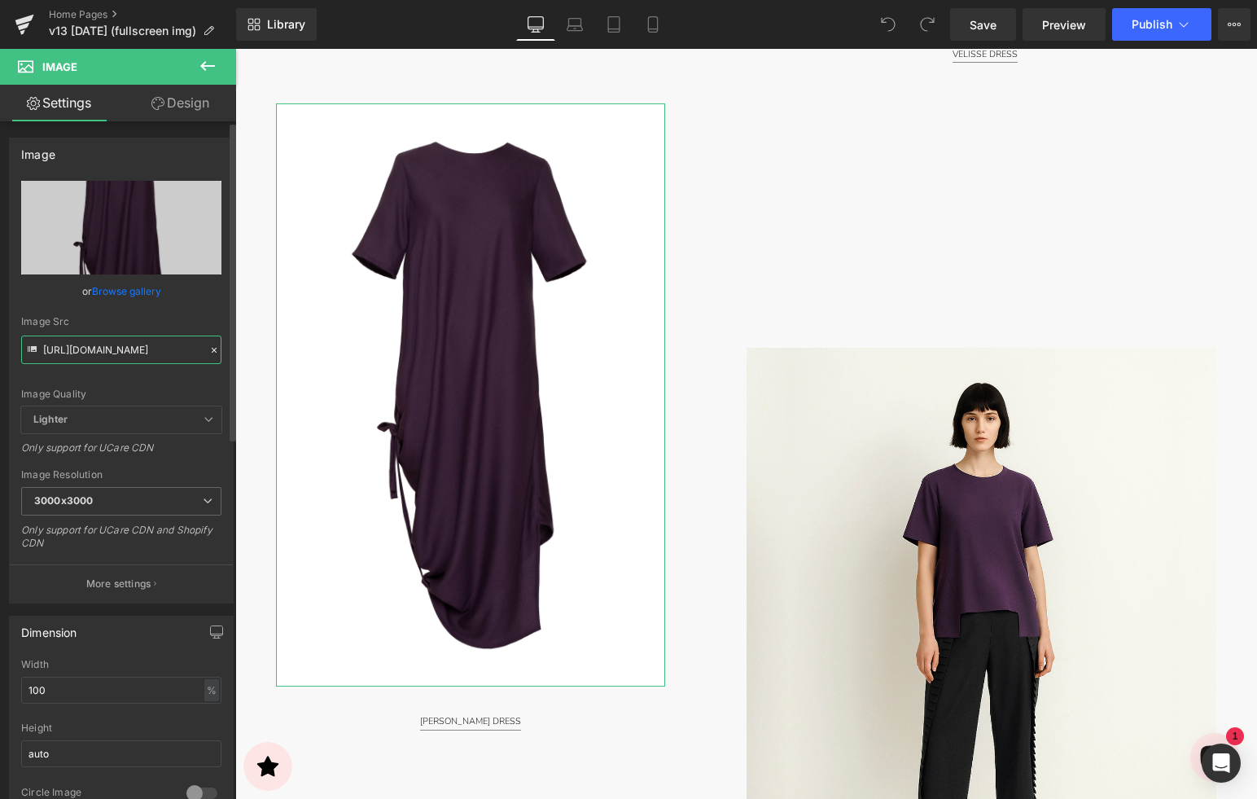
drag, startPoint x: 112, startPoint y: 347, endPoint x: 165, endPoint y: 354, distance: 53.4
click at [112, 347] on input "https://cdn.shopify.com/s/files/1/2424/8577/files/DSC09741-Edit-2X3_2400x3600_S…" at bounding box center [121, 349] width 200 height 28
drag, startPoint x: 164, startPoint y: 354, endPoint x: 148, endPoint y: 349, distance: 17.0
click at [191, 352] on input "https://cdn.shopify.com/s/files/1/2424/8577/files/DSC09741-Edit-2X3_2400x3600_S…" at bounding box center [121, 349] width 200 height 28
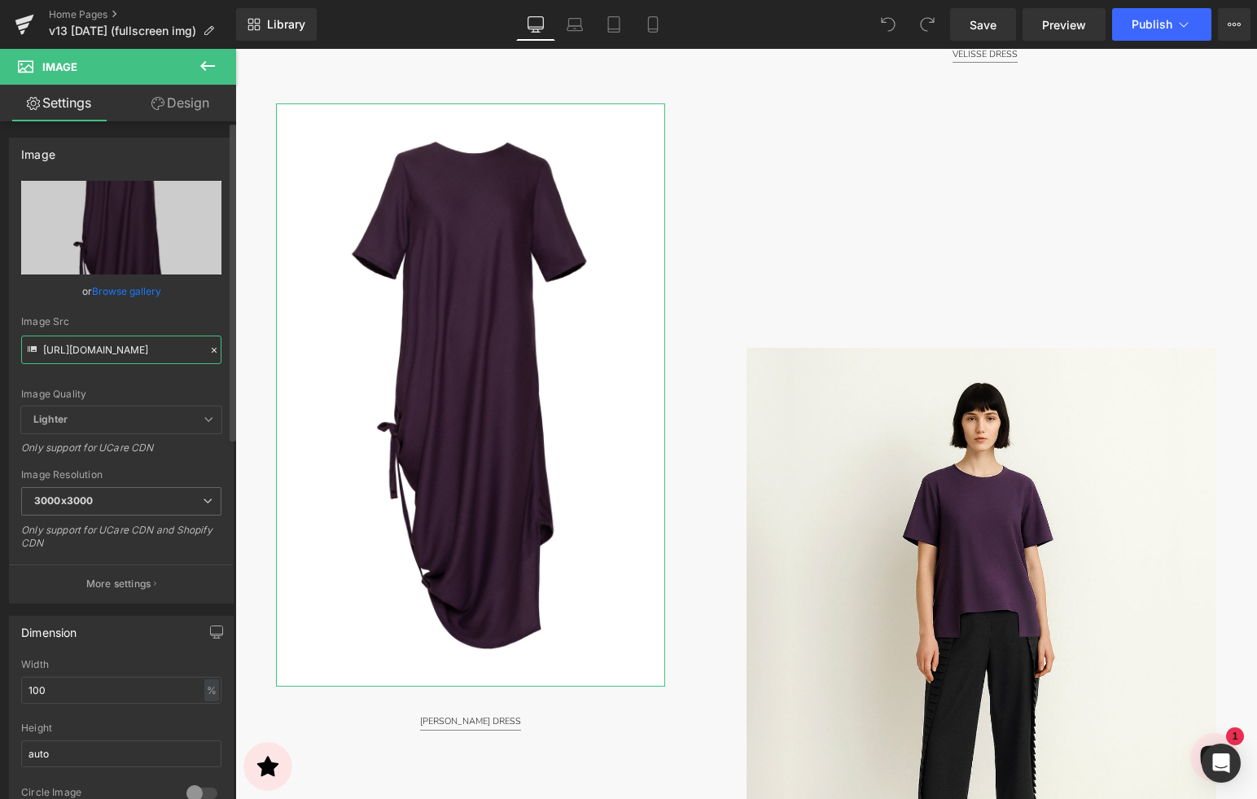
click at [133, 352] on input "https://cdn.shopify.com/s/files/1/2424/8577/files/DSC09741-Edit-2X3_2400x3600_S…" at bounding box center [121, 349] width 200 height 28
drag, startPoint x: 81, startPoint y: 348, endPoint x: 70, endPoint y: 349, distance: 10.6
click at [50, 350] on input "https://cdn.shopify.com/s/files/1/2424/8577/files/DSC09741-Edit-2X3_2400x3600_S…" at bounding box center [121, 349] width 200 height 28
click at [55, 351] on input "https://cdn.shopify.com/s/files/1/2424/8577/files/DSC09741-Edit-2X3_2400x3600_S…" at bounding box center [121, 349] width 200 height 28
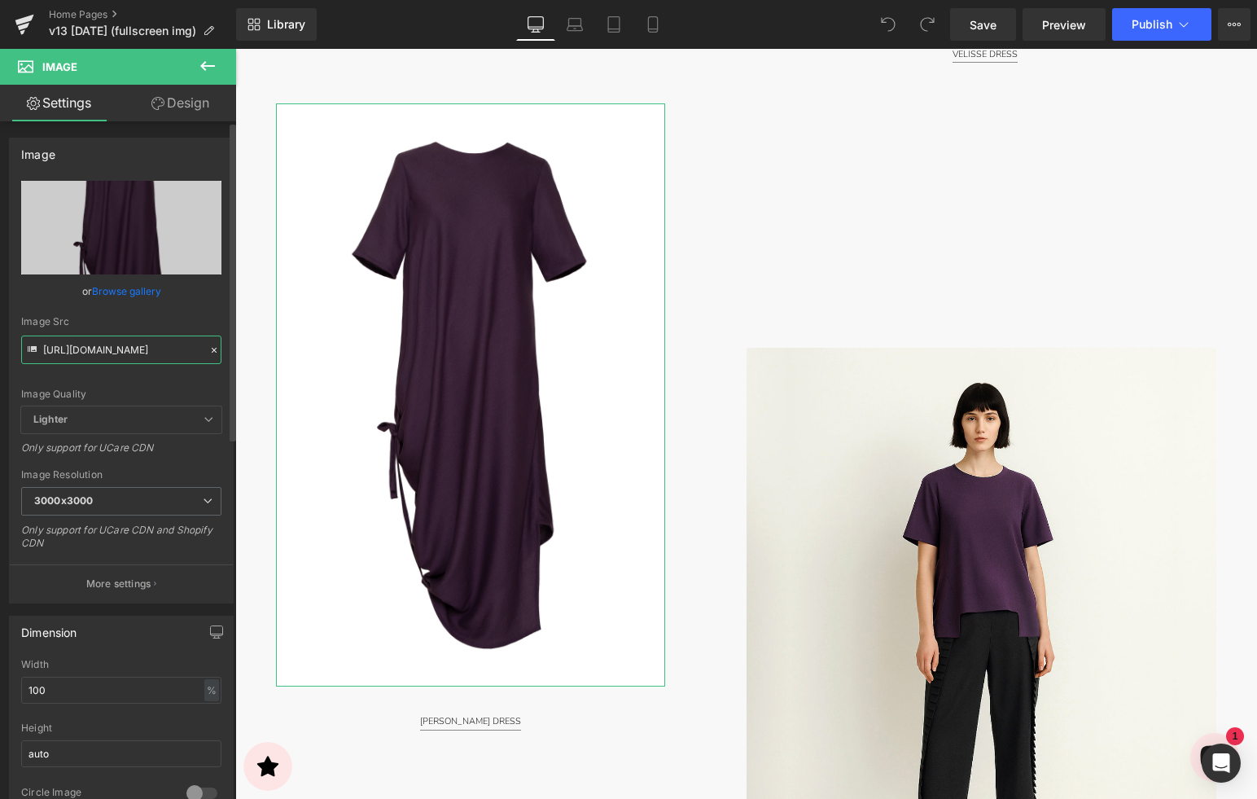
scroll to position [0, 50]
drag, startPoint x: 79, startPoint y: 349, endPoint x: 64, endPoint y: 349, distance: 14.7
click at [35, 350] on div "Image Src https://cdn.shopify.com/s/files/1/2424/8577/files/DSC09741-Edit-2X3_2…" at bounding box center [121, 340] width 200 height 48
drag, startPoint x: 139, startPoint y: 353, endPoint x: 173, endPoint y: 351, distance: 34.3
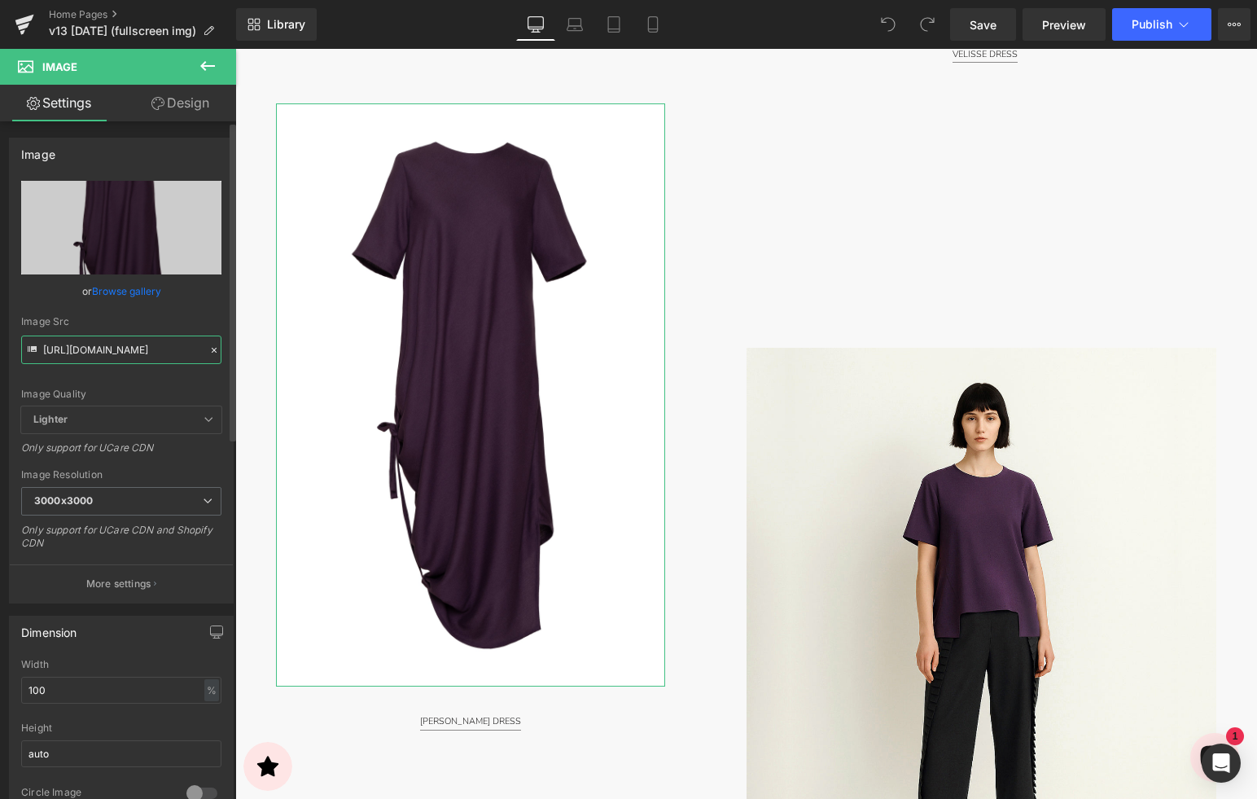
click at [189, 351] on input "https://cdn.shopify.com/s/files/1/2424/8577/files/DSC09741-Edit-2X3_2400x3600_S…" at bounding box center [121, 349] width 200 height 28
click at [154, 350] on input "https://cdn.shopify.com/s/files/1/2424/8577/files/DSC09741-Edit-2X3_2400x3600_S…" at bounding box center [121, 349] width 200 height 28
drag, startPoint x: 164, startPoint y: 348, endPoint x: 178, endPoint y: 349, distance: 13.9
click at [180, 349] on input "https://cdn.shopify.com/s/files/1/2424/8577/files/DSC09741-Edit-2X3_2400x3600_S…" at bounding box center [121, 349] width 200 height 28
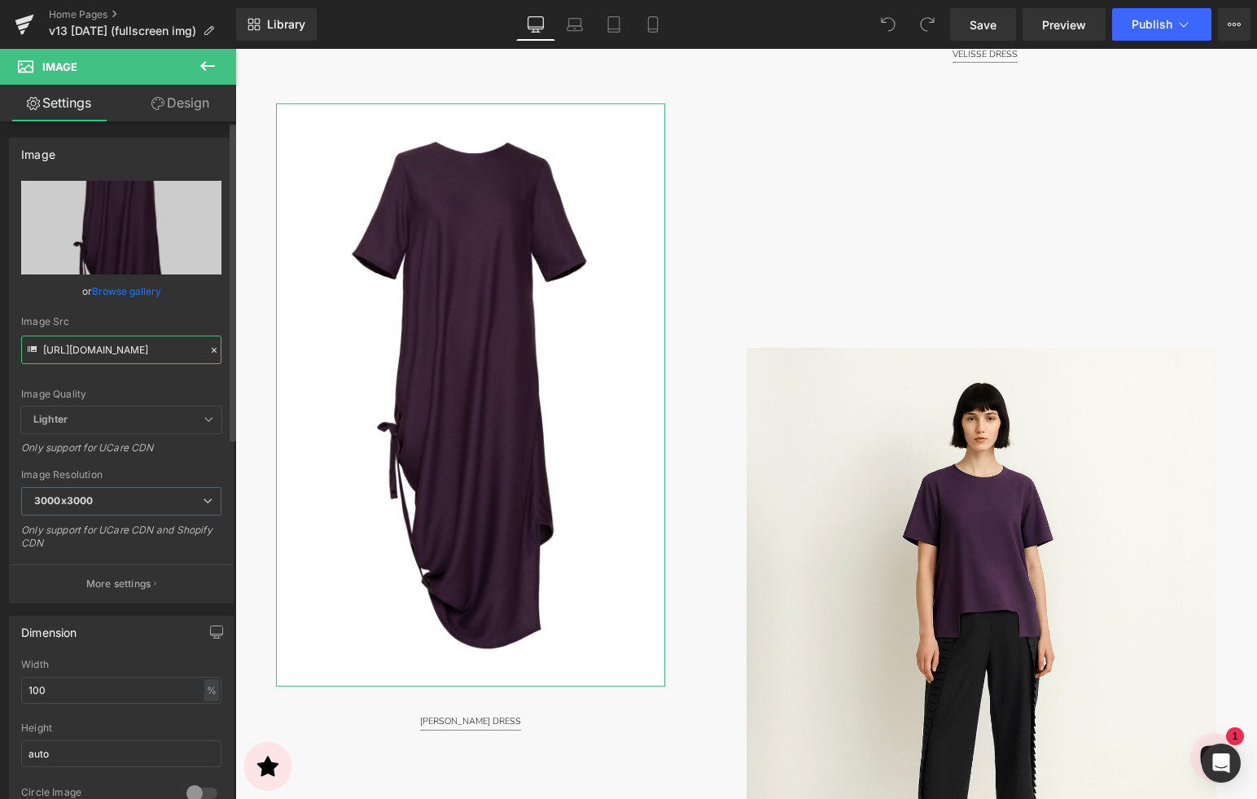
drag, startPoint x: 169, startPoint y: 349, endPoint x: 185, endPoint y: 348, distance: 15.5
click at [185, 348] on input "https://cdn.shopify.com/s/files/1/2424/8577/files/DSC09741-Edit-2X3_2400x3600_S…" at bounding box center [121, 349] width 200 height 28
drag, startPoint x: 158, startPoint y: 349, endPoint x: 182, endPoint y: 349, distance: 23.6
click at [199, 349] on input "https://cdn.shopify.com/s/files/1/2424/8577/files/DSC09741-Edit-2X3_2400x3600_S…" at bounding box center [121, 349] width 200 height 28
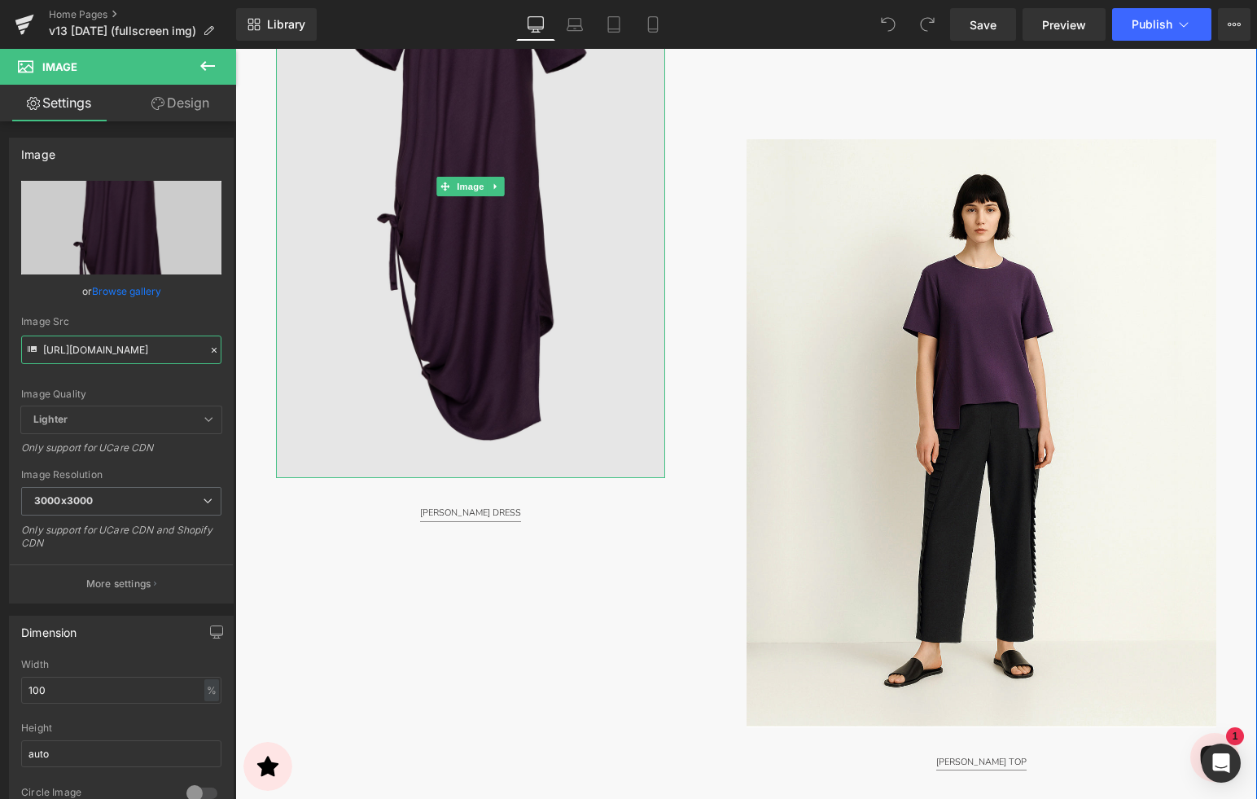
scroll to position [1922, 0]
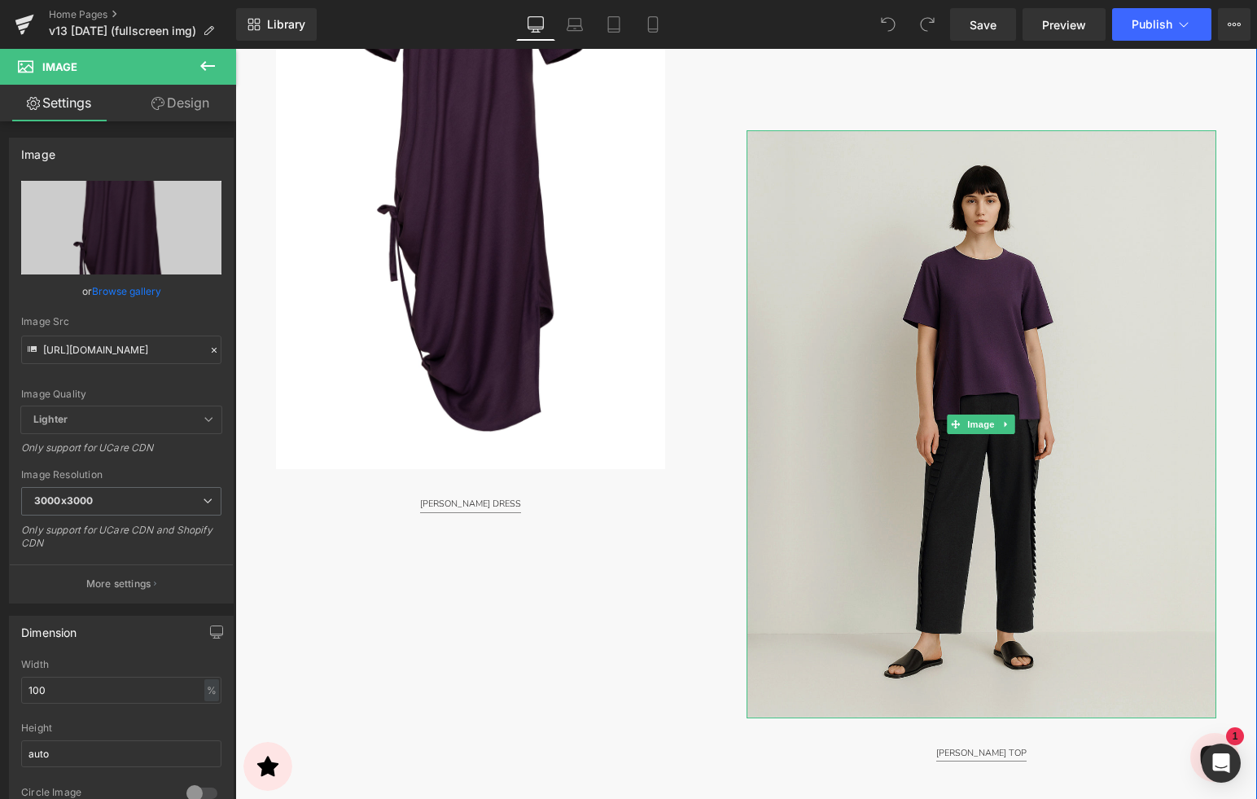
click at [1099, 354] on img at bounding box center [982, 424] width 471 height 588
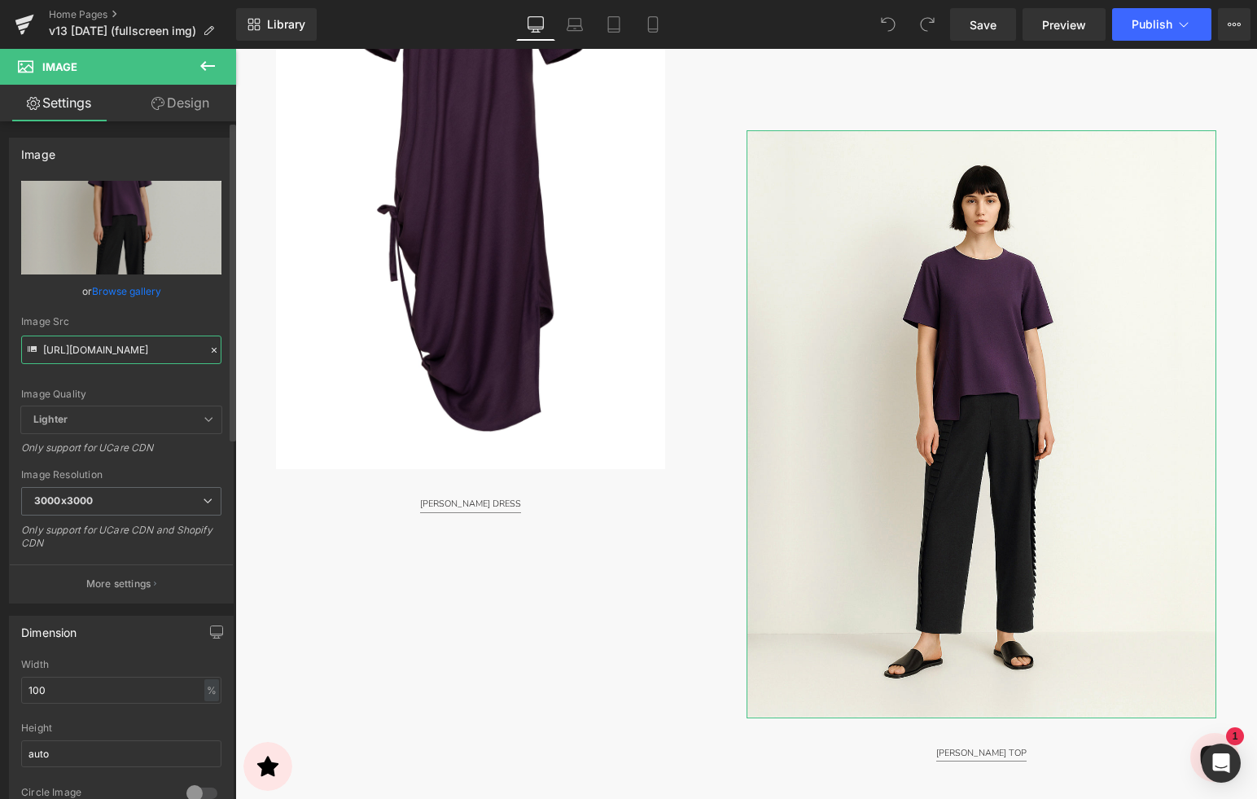
click at [95, 335] on input "https://cdn.shopify.com/s/files/1/2424/8577/files/9771M-4x5_1080x1350_EMAIL_300…" at bounding box center [121, 349] width 200 height 28
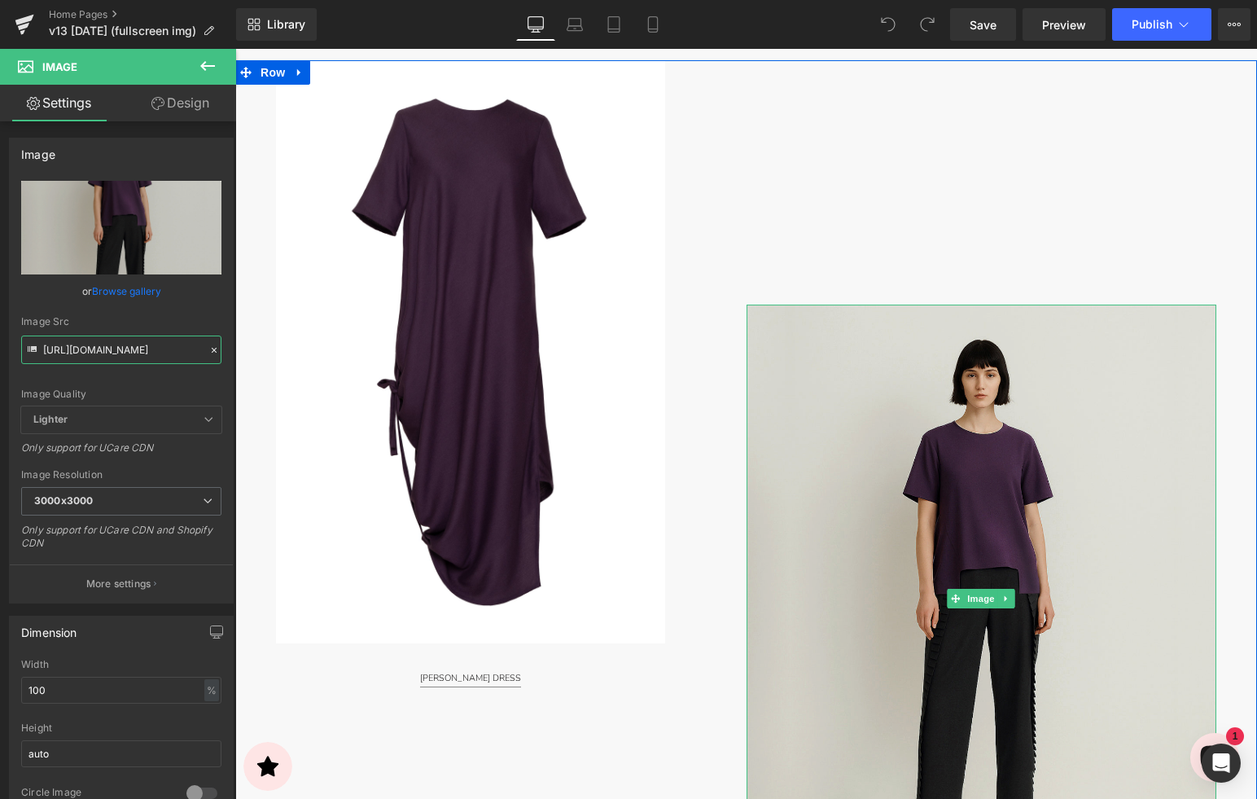
scroll to position [1740, 0]
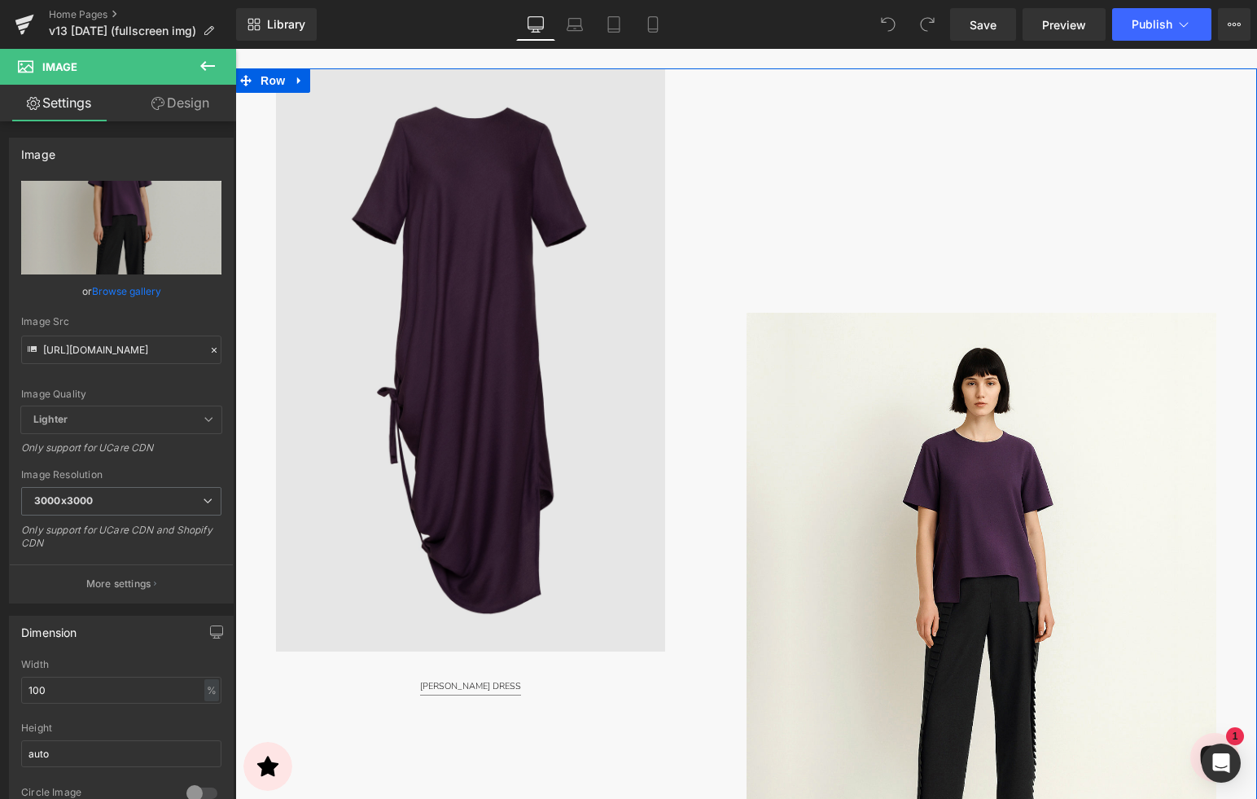
click at [556, 461] on img at bounding box center [470, 359] width 389 height 583
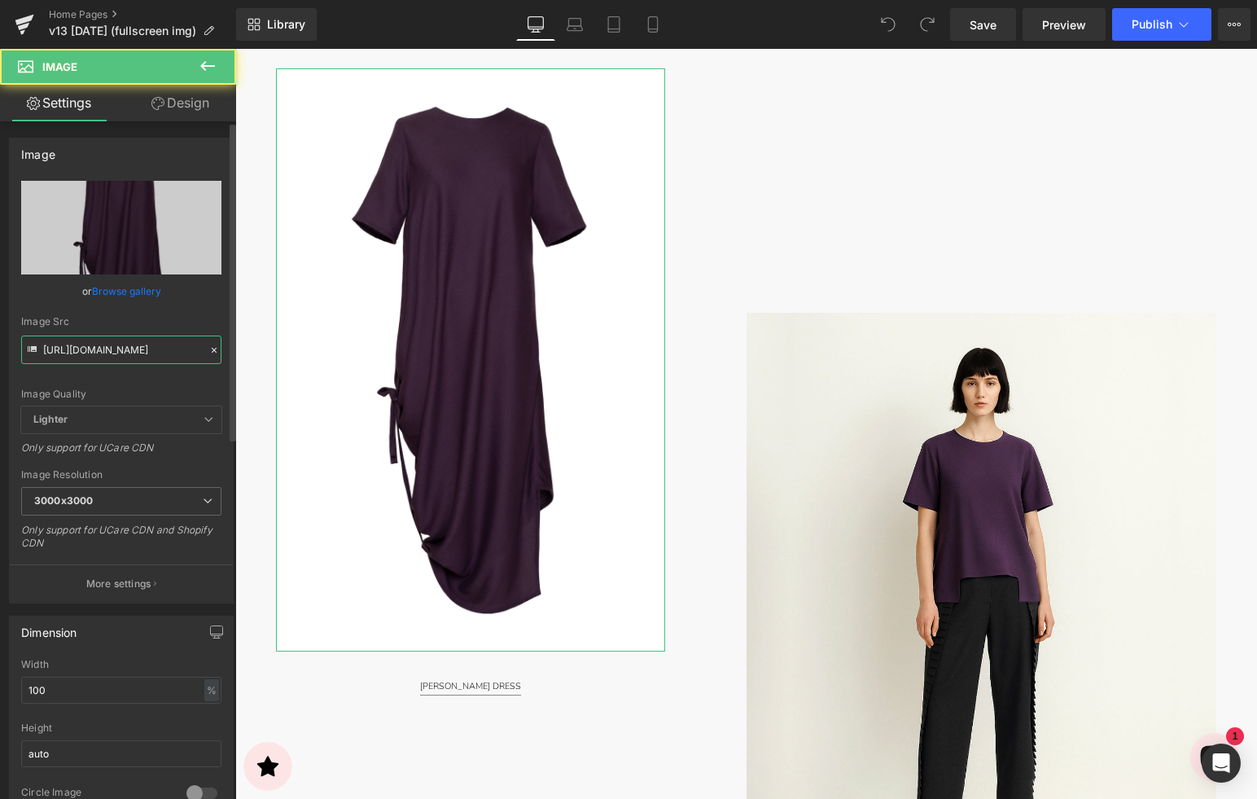
drag, startPoint x: 150, startPoint y: 354, endPoint x: 137, endPoint y: 349, distance: 13.9
click at [150, 353] on input "https://cdn.shopify.com/s/files/1/2424/8577/files/DSC09741-Edit-2X3_2400x3600_S…" at bounding box center [121, 349] width 200 height 28
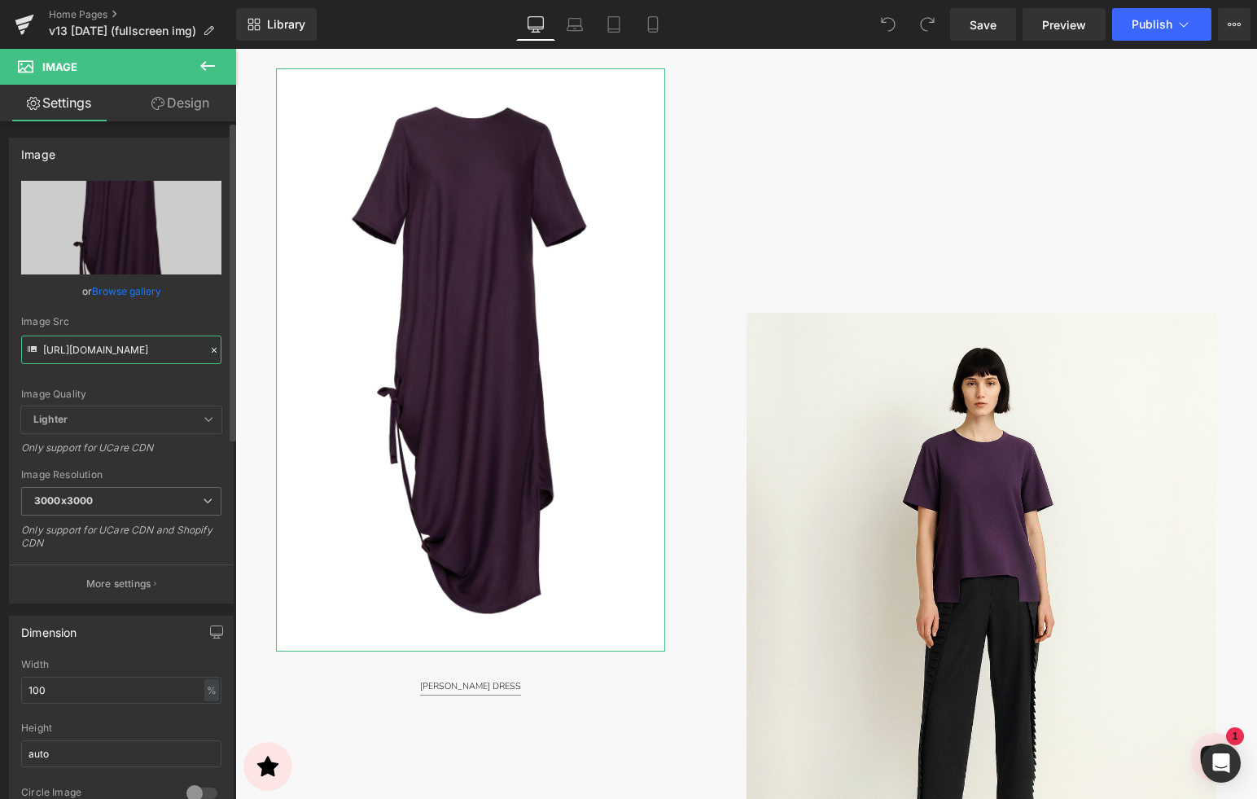
scroll to position [0, 366]
drag, startPoint x: 137, startPoint y: 349, endPoint x: 100, endPoint y: 349, distance: 36.7
click at [216, 354] on div "https://cdn.shopify.com/s/files/1/2424/8577/files/DSC09741-Edit-2X3_2400x3600_S…" at bounding box center [121, 392] width 223 height 422
drag, startPoint x: 148, startPoint y: 353, endPoint x: 67, endPoint y: 348, distance: 81.6
click at [142, 352] on input "https://cdn.shopify.com/s/files/1/2424/8577/files/DSC09741-Edit-2X3_2400x3600_S…" at bounding box center [121, 349] width 200 height 28
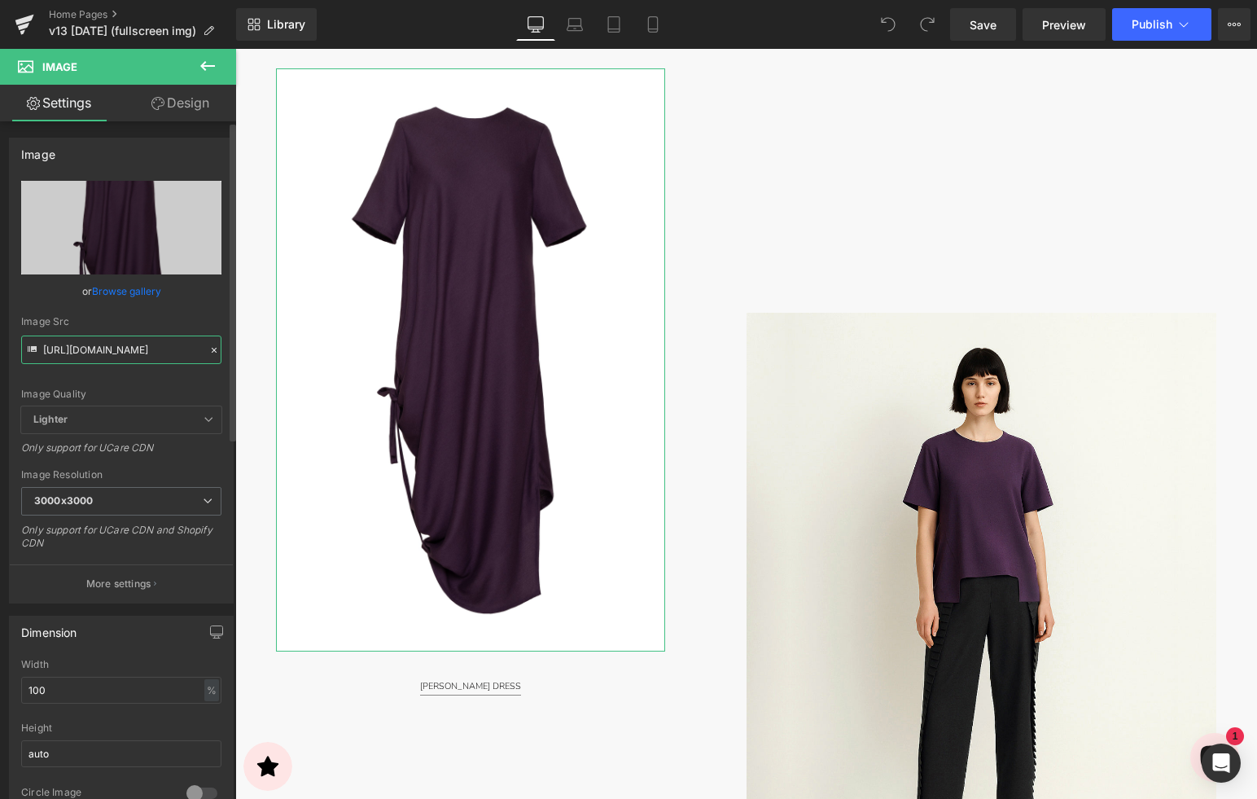
scroll to position [0, 253]
drag, startPoint x: 66, startPoint y: 348, endPoint x: 79, endPoint y: 350, distance: 13.3
click at [38, 349] on div "Image Src https://cdn.shopify.com/s/files/1/2424/8577/files/DSC09741-Edit-2X3_2…" at bounding box center [121, 340] width 200 height 48
drag, startPoint x: 74, startPoint y: 349, endPoint x: 60, endPoint y: 350, distance: 13.9
click at [73, 349] on input "https://cdn.shopify.com/s/files/1/2424/8577/files/DSC09741-Edit-2X3_2400x3600_S…" at bounding box center [121, 349] width 200 height 28
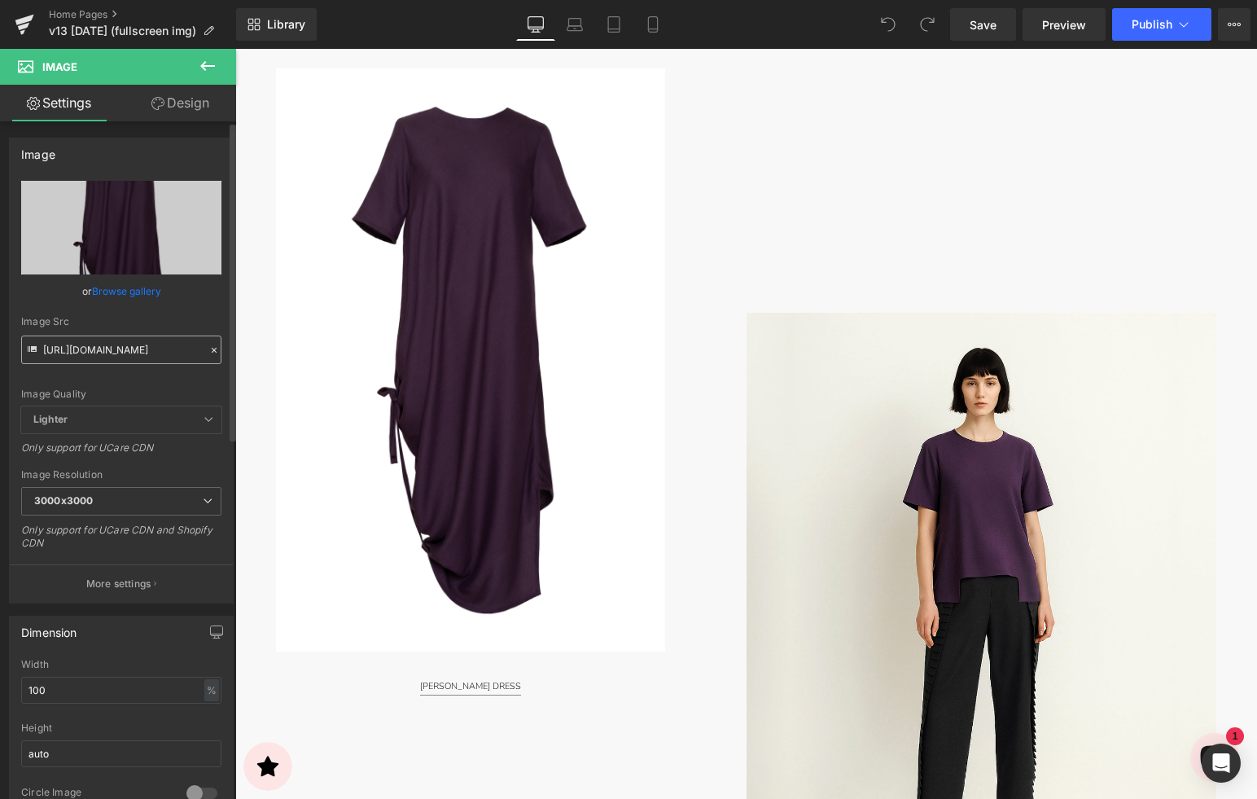
scroll to position [0, 0]
click at [164, 355] on input "https://cdn.shopify.com/s/files/1/2424/8577/files/DSC09741-Edit-2X3_2400x3600_S…" at bounding box center [121, 349] width 200 height 28
drag, startPoint x: 162, startPoint y: 351, endPoint x: 192, endPoint y: 352, distance: 30.1
click at [219, 352] on div "https://cdn.shopify.com/s/files/1/2424/8577/files/DSC09741-Edit-2X3_2400x3600_S…" at bounding box center [121, 392] width 223 height 422
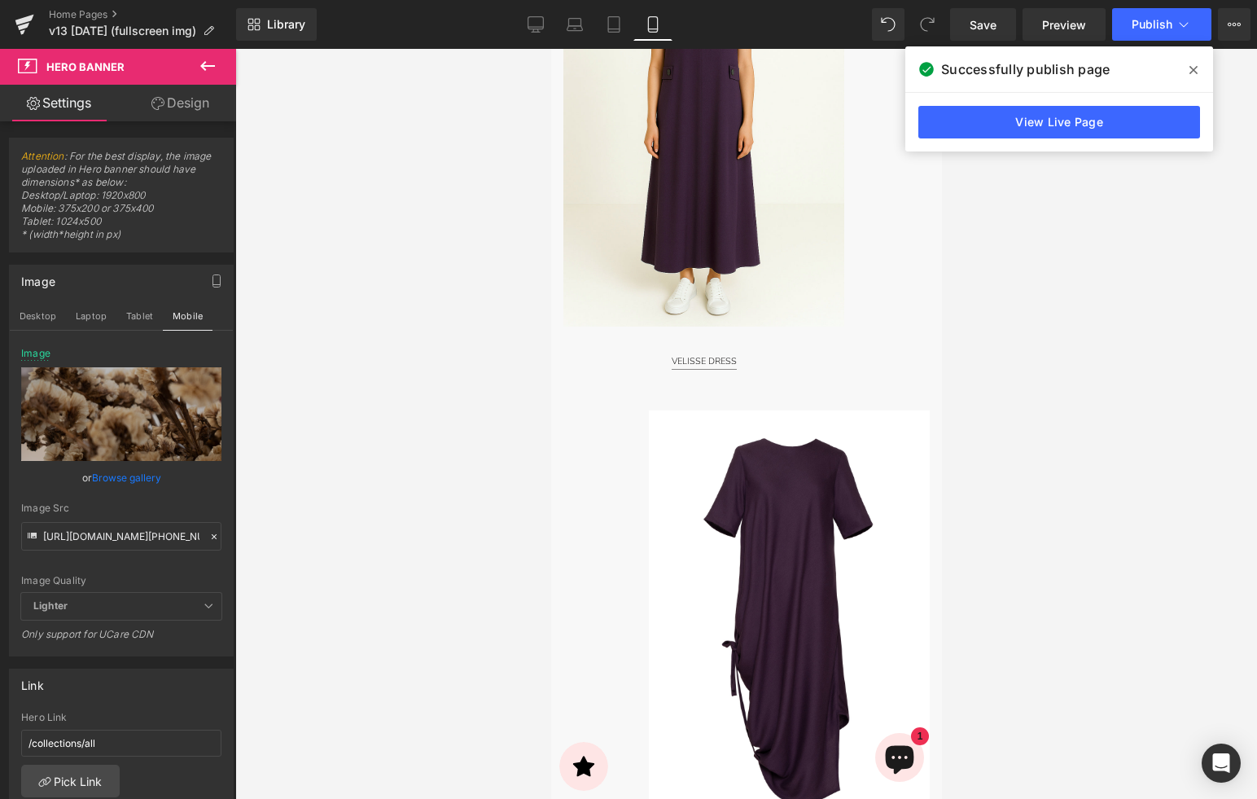
scroll to position [1262, 0]
